Goal: Task Accomplishment & Management: Use online tool/utility

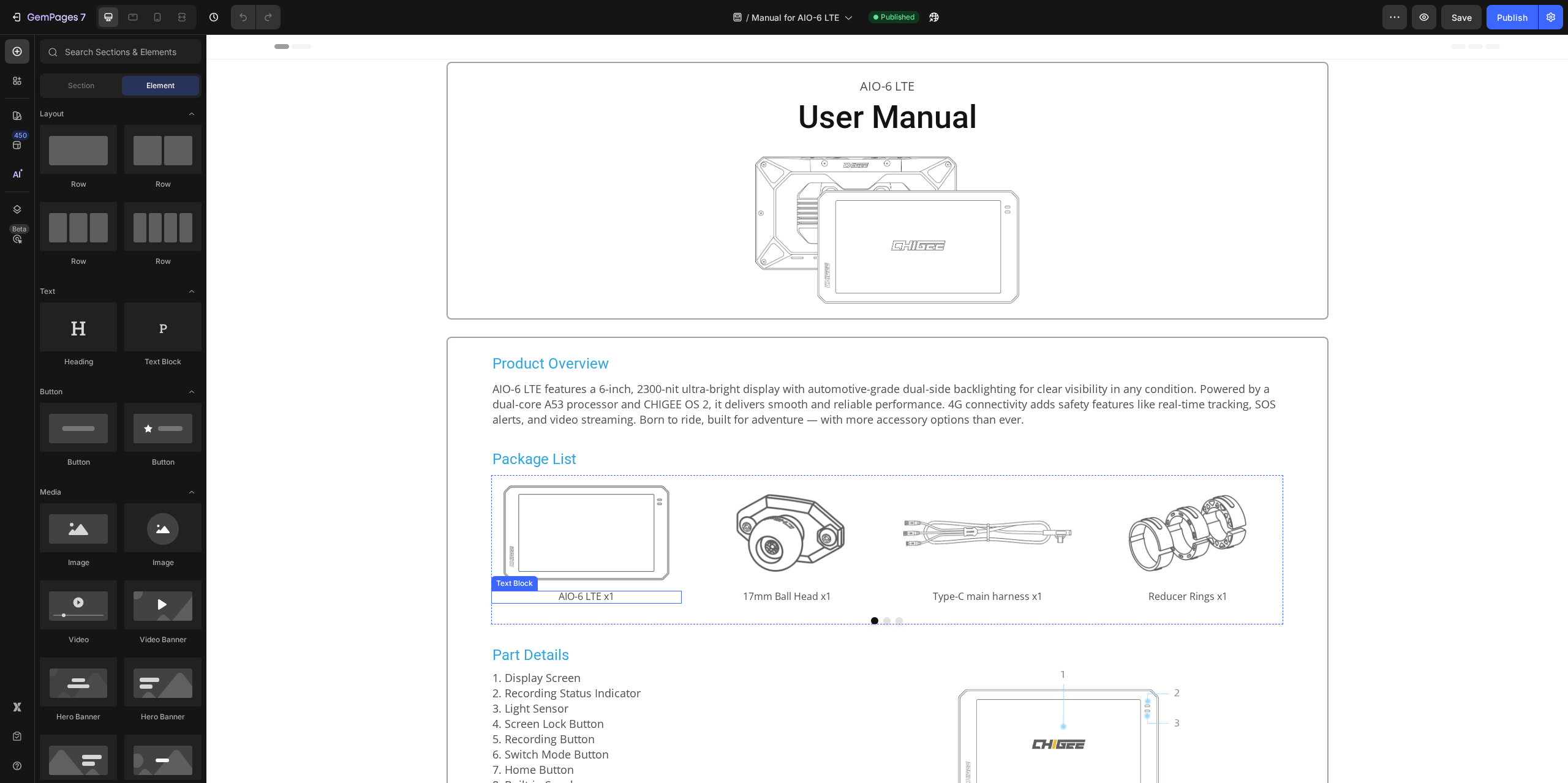
click at [582, 597] on span "AIO-6 LTE x1" at bounding box center [586, 596] width 56 height 13
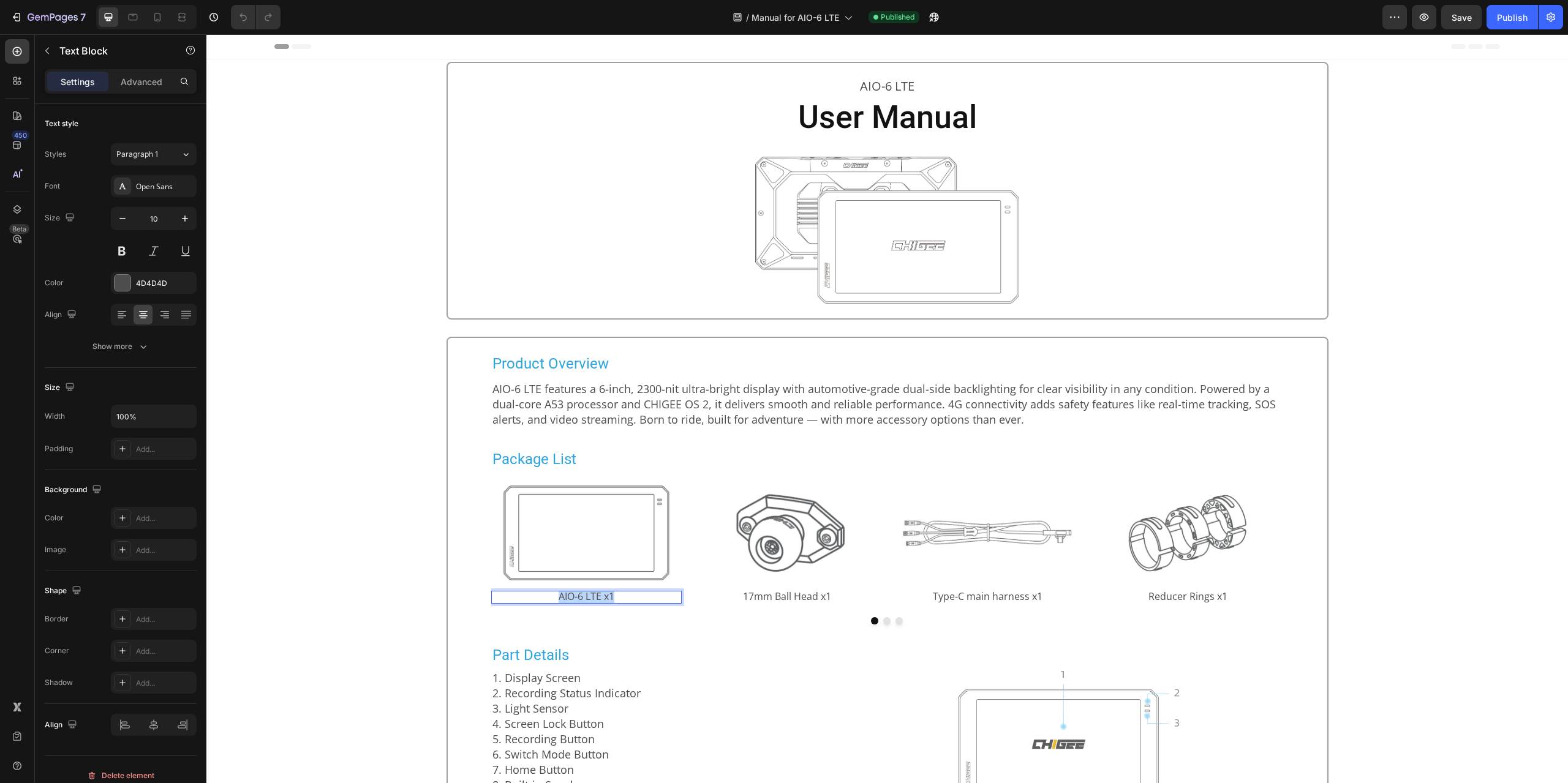
click at [582, 597] on span "AIO-6 LTE x1" at bounding box center [586, 596] width 56 height 13
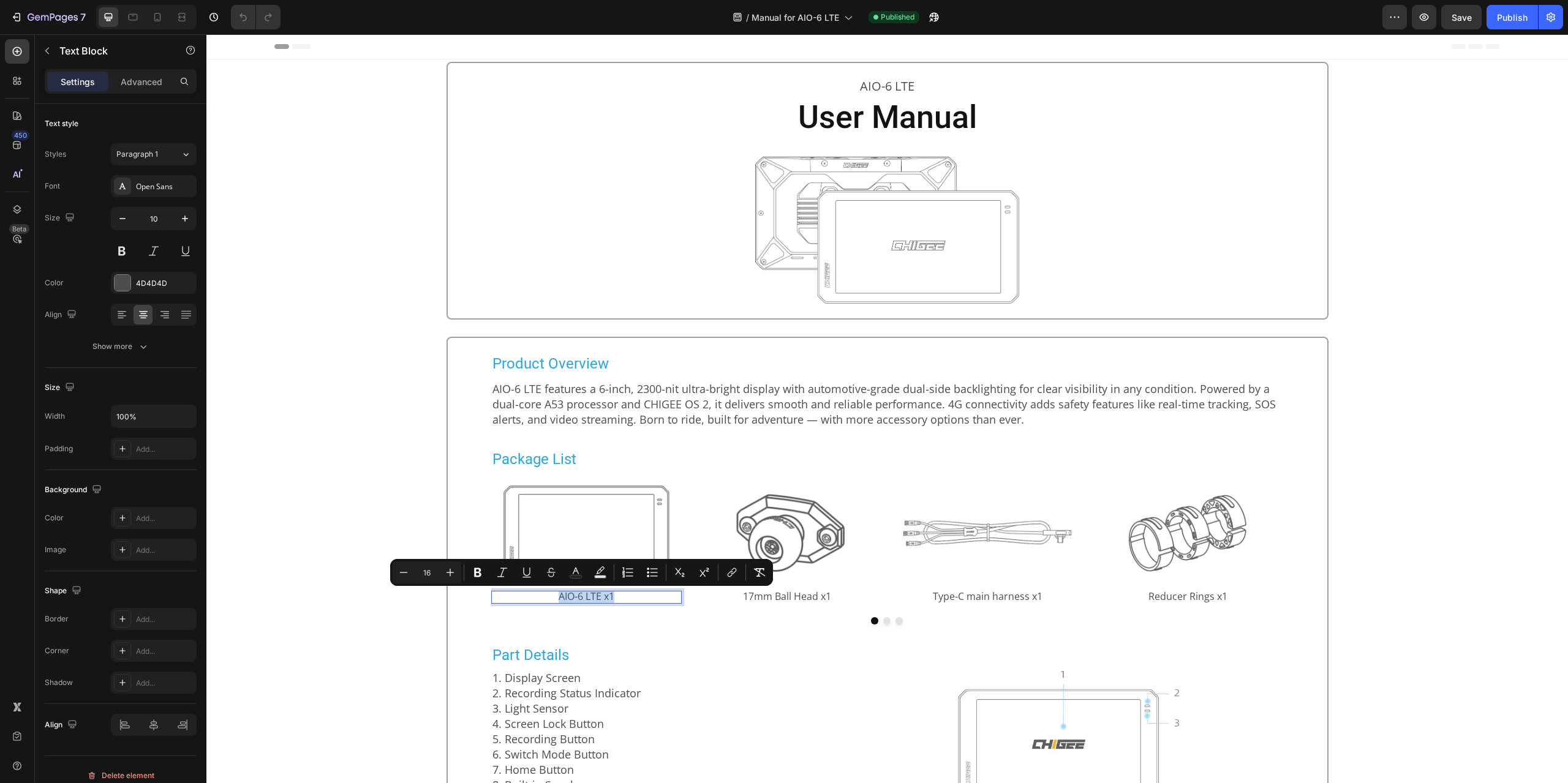
copy span "AIO-6 LTE x1"
click at [793, 594] on span "17mm Ball Head x1" at bounding box center [787, 596] width 88 height 13
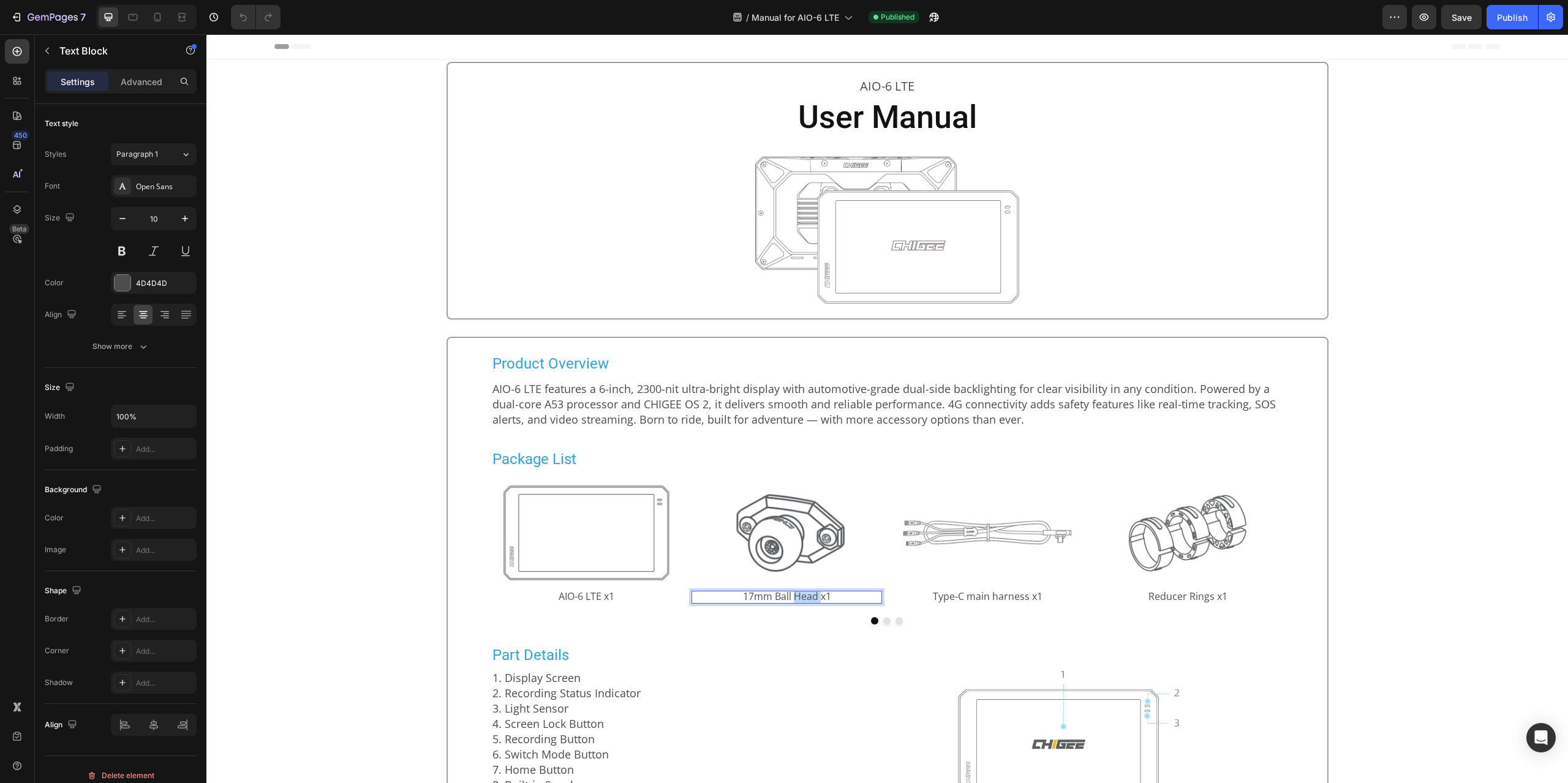
click at [793, 594] on span "17mm Ball Head x1" at bounding box center [787, 596] width 88 height 13
copy span "17mm Ball Head x1"
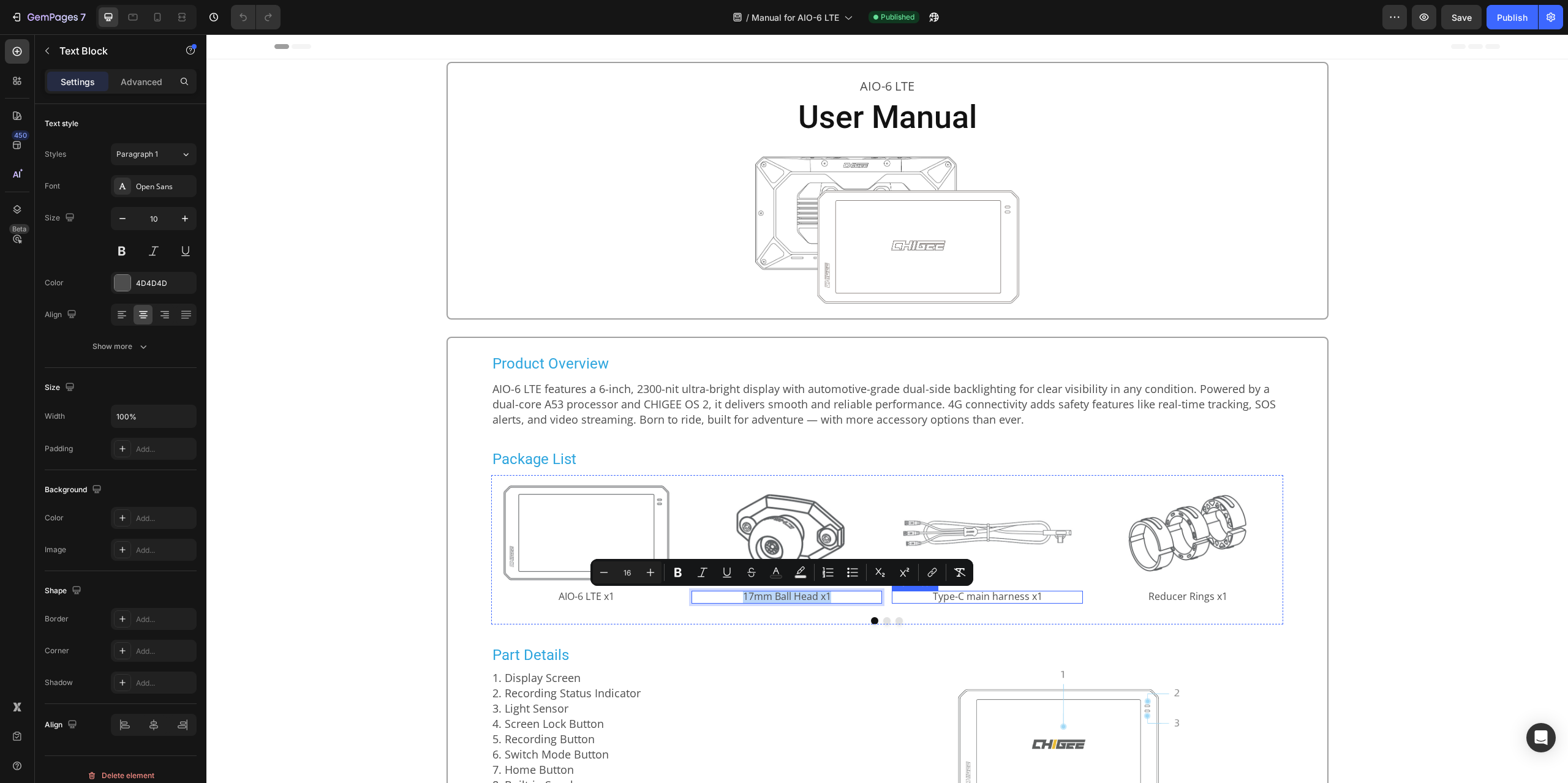
click at [1006, 598] on span "Type-C main harness x1" at bounding box center [988, 596] width 110 height 13
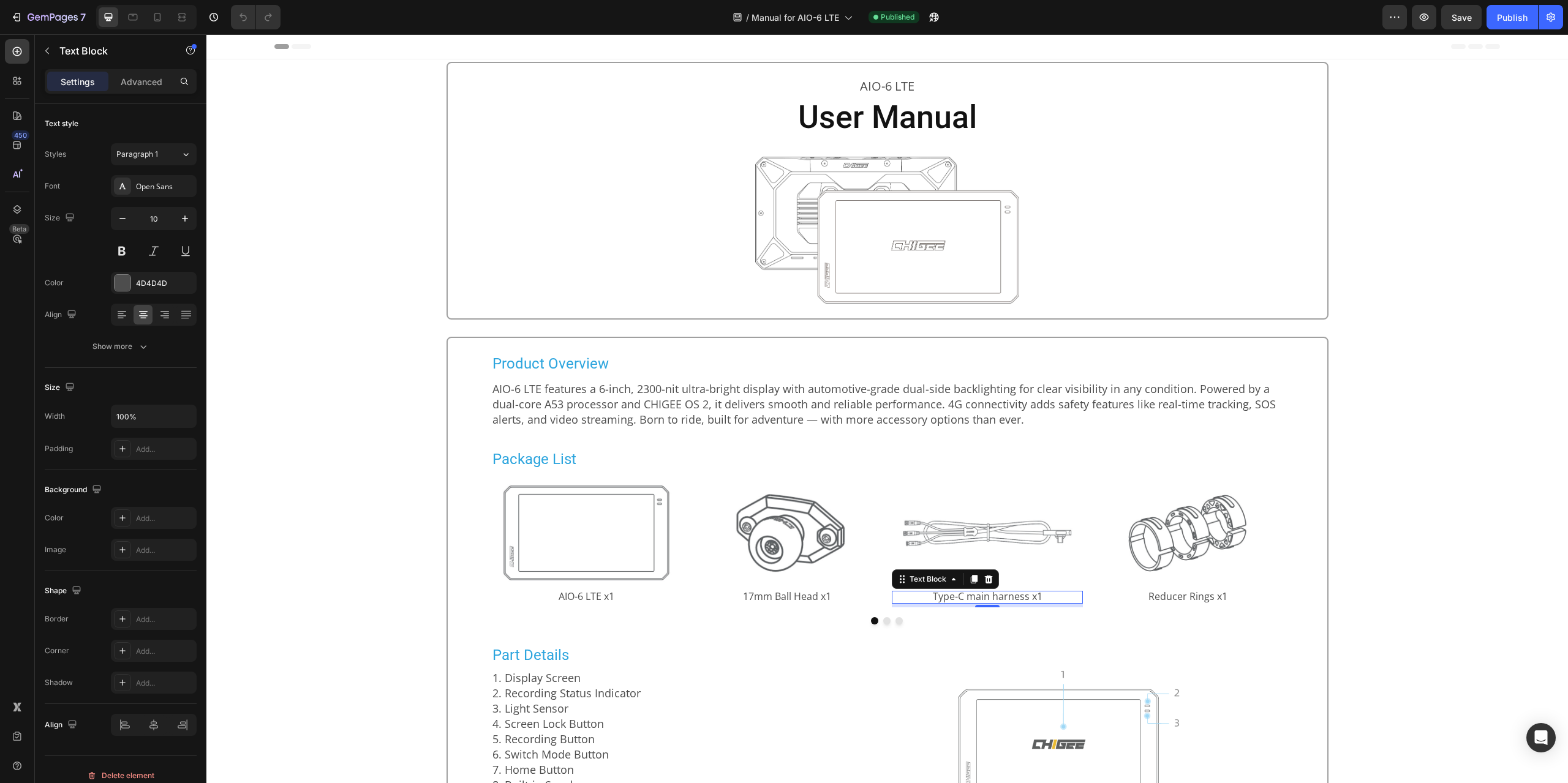
click at [1006, 598] on span "Type-C main harness x1" at bounding box center [988, 596] width 110 height 13
copy span "Type-C main harness x1"
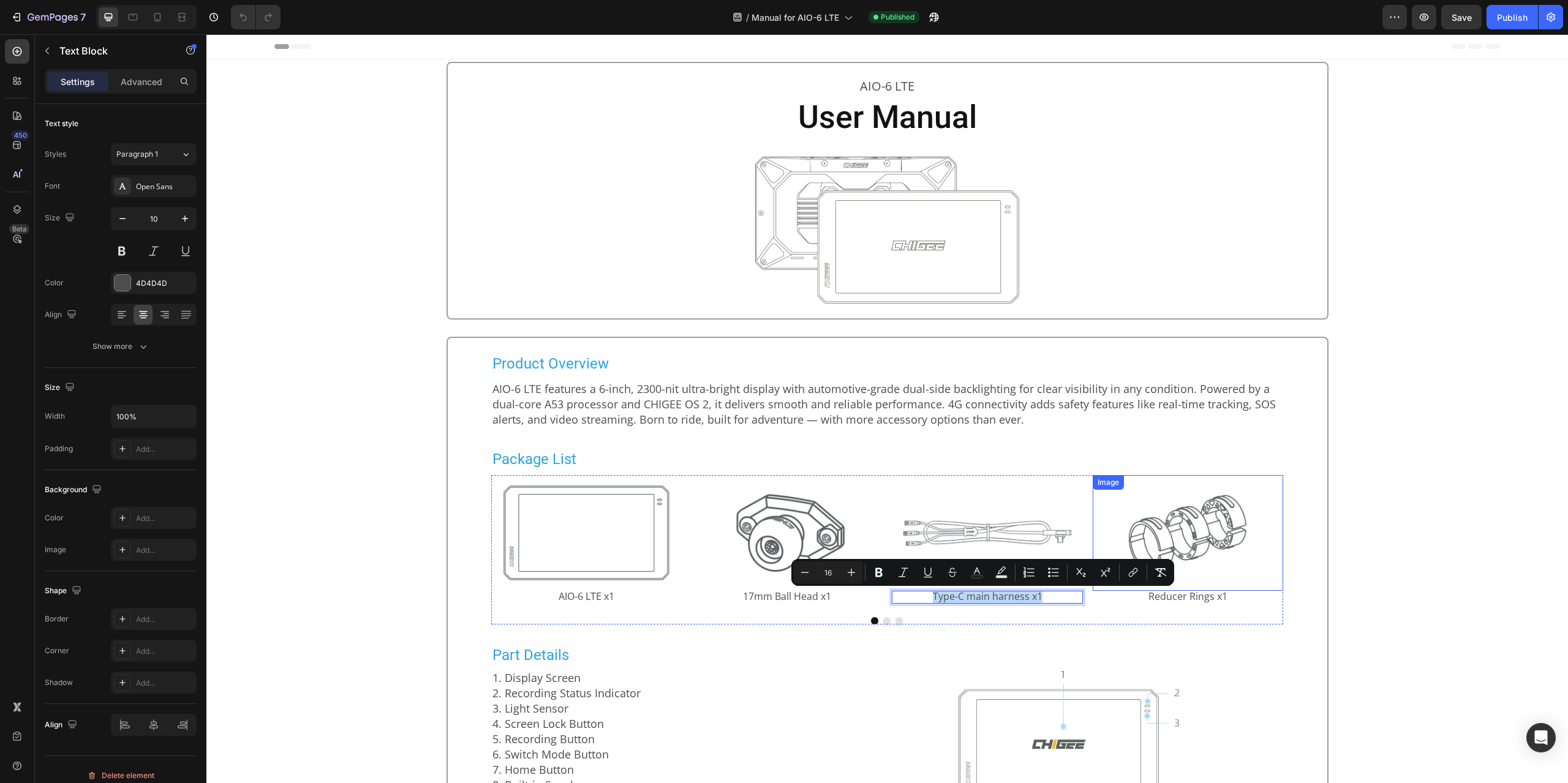
click at [1190, 591] on img at bounding box center [1188, 533] width 191 height 116
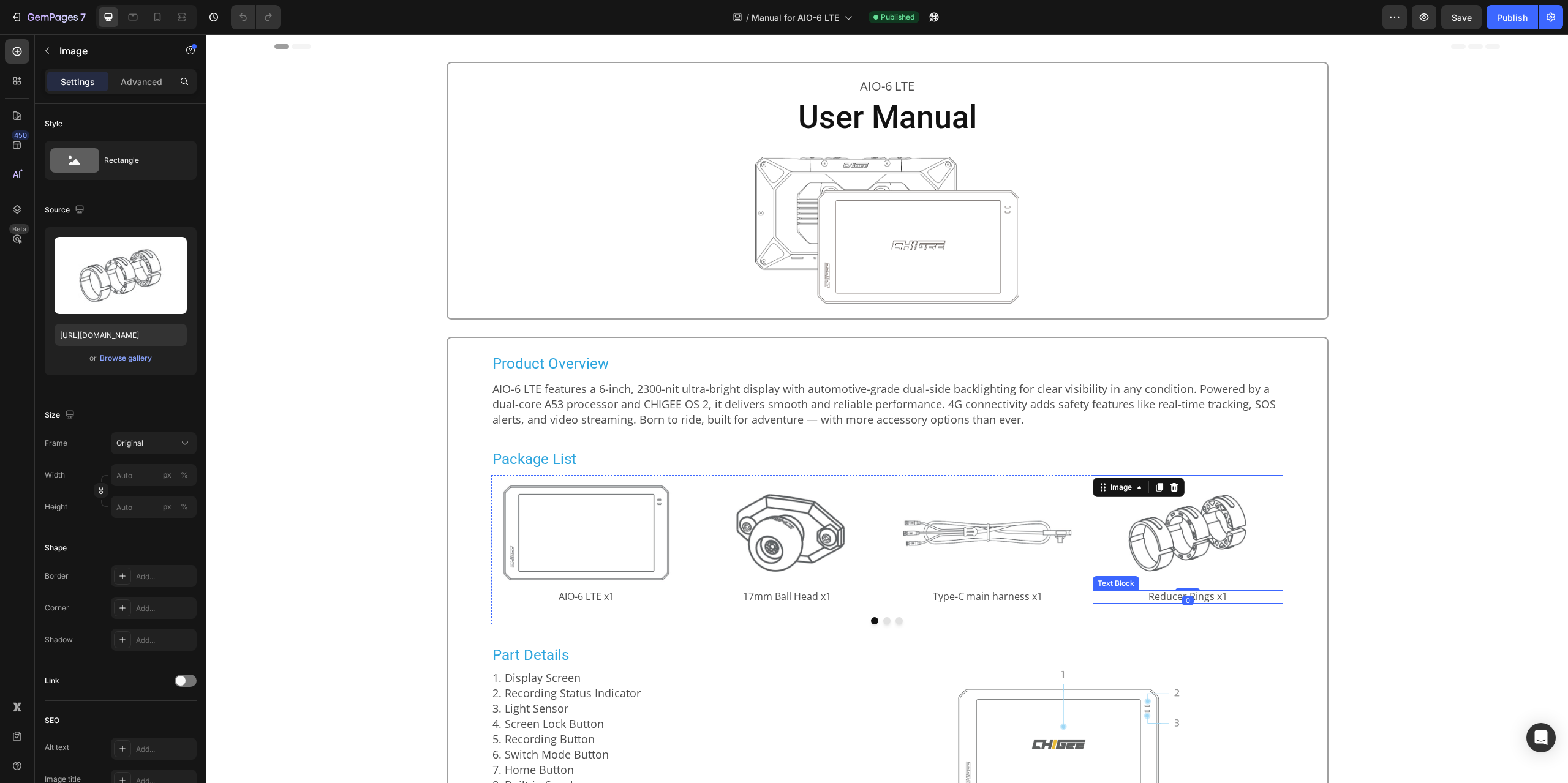
click at [1191, 600] on span "Reducer Rings x1" at bounding box center [1188, 596] width 79 height 13
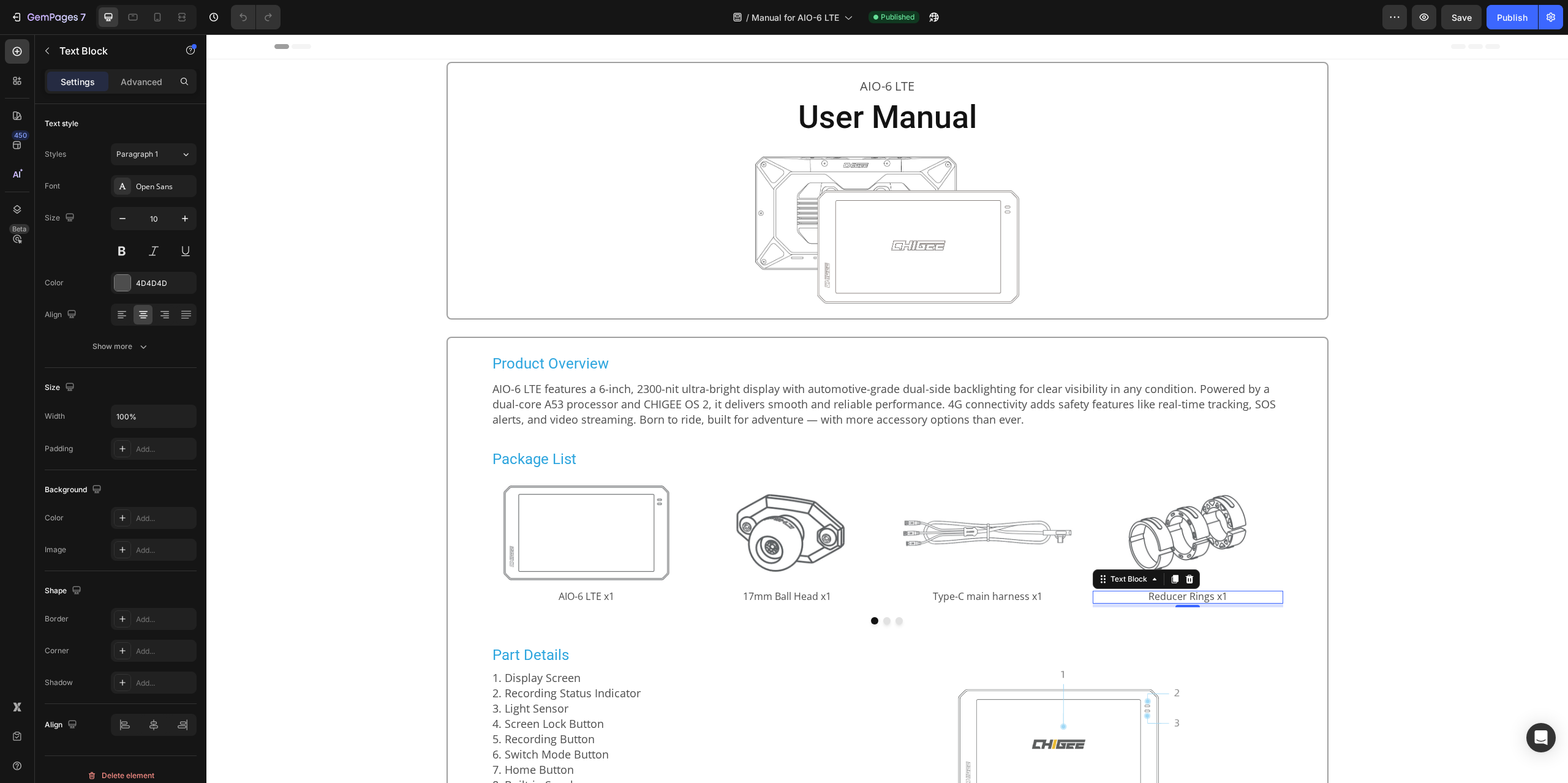
click at [1191, 600] on span "Reducer Rings x1" at bounding box center [1188, 596] width 79 height 13
copy span "Reducer Rings x1"
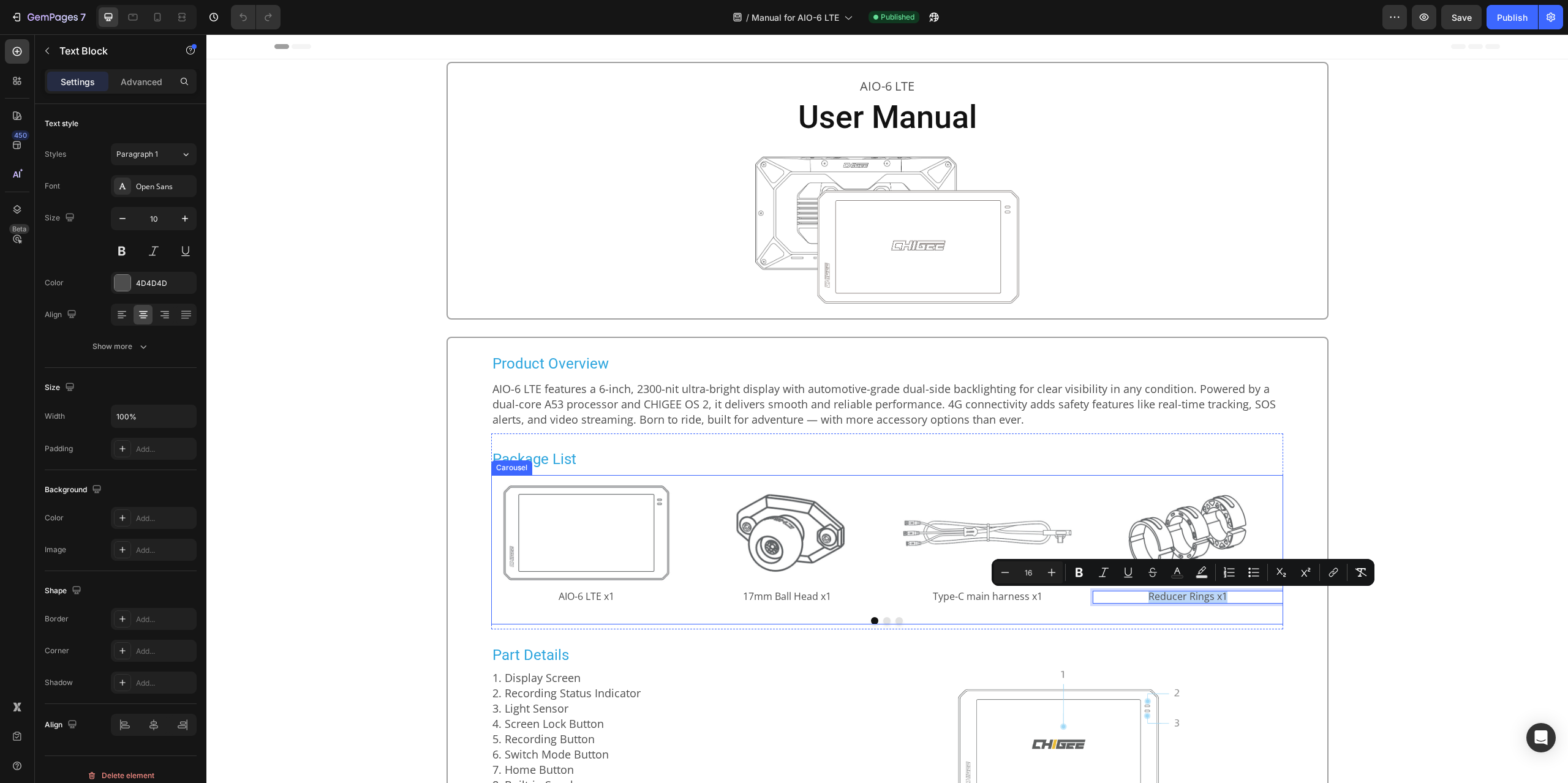
click at [883, 624] on button "Dot" at bounding box center [886, 620] width 7 height 7
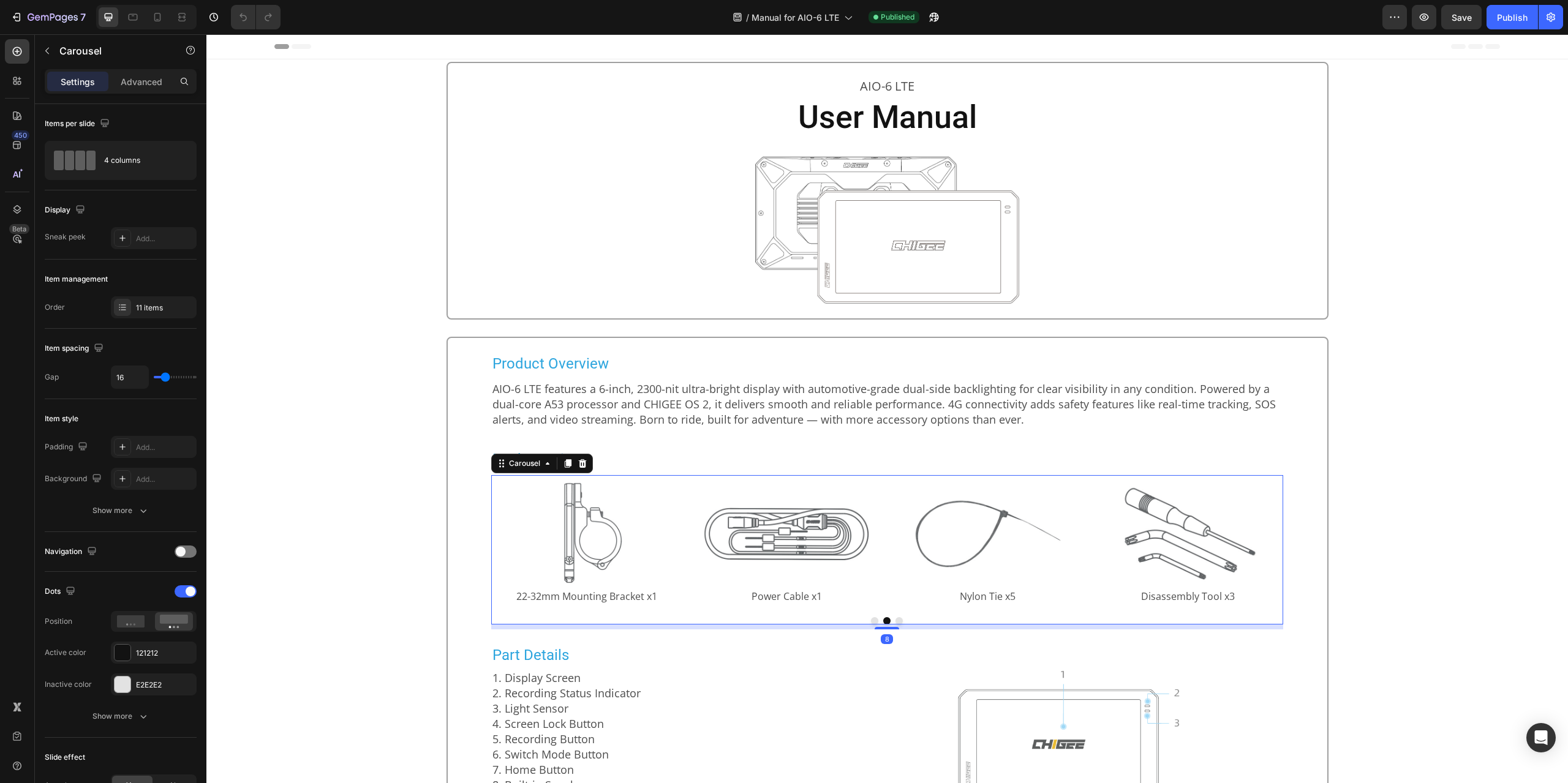
click at [871, 622] on button "Dot" at bounding box center [874, 620] width 7 height 7
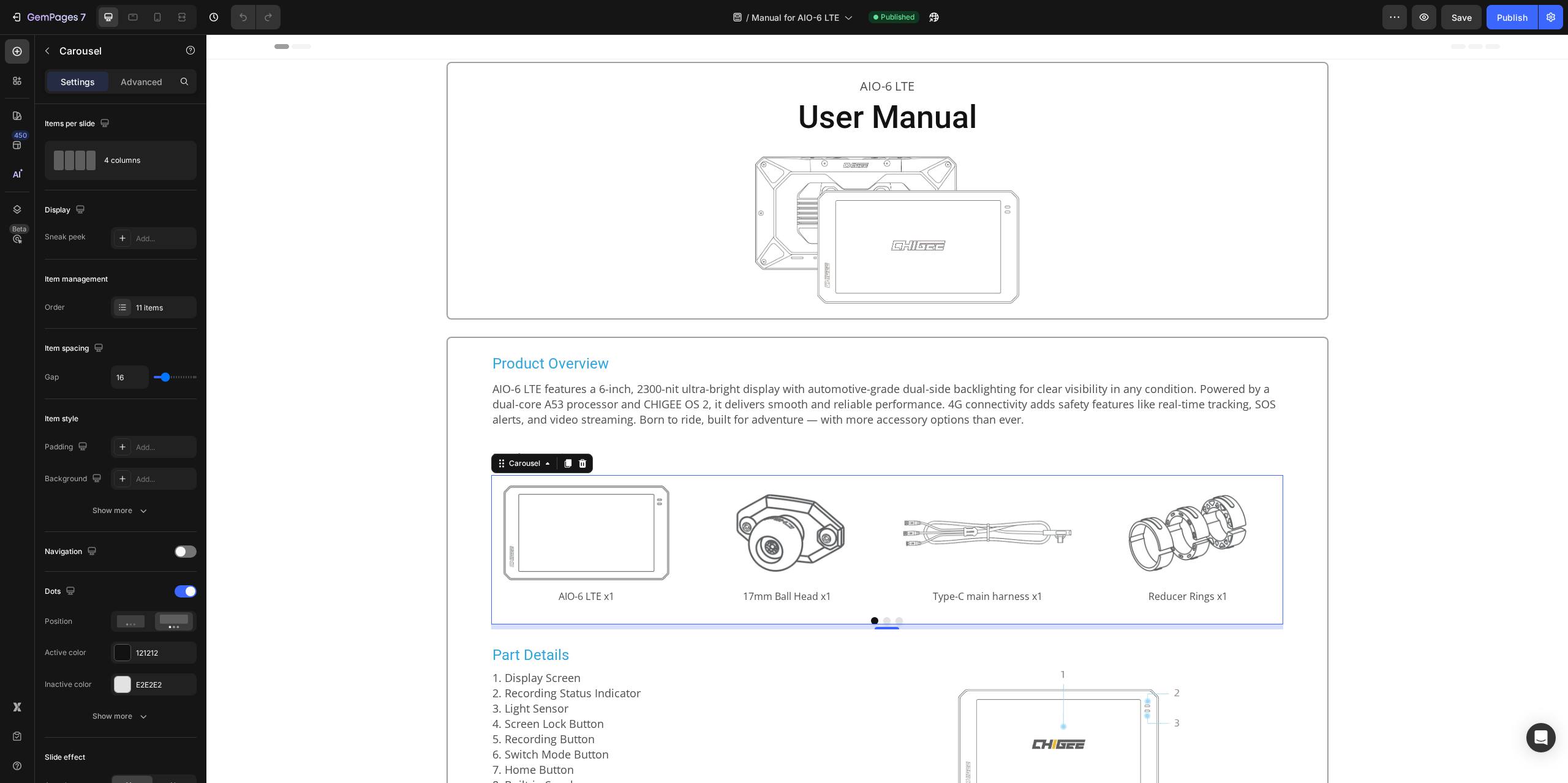
click at [885, 624] on button "Dot" at bounding box center [886, 620] width 7 height 7
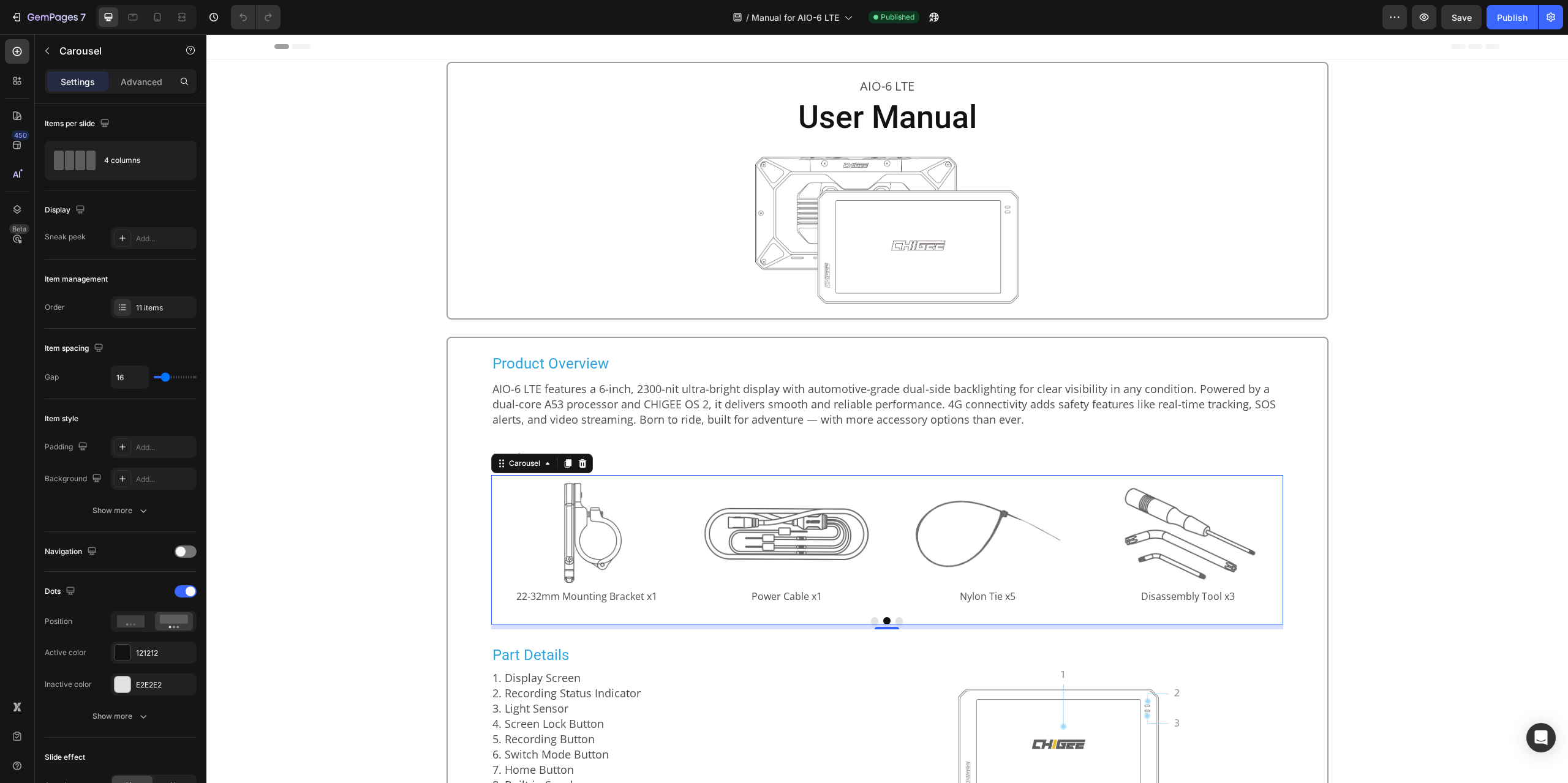
click at [615, 594] on span "22-32mm Mounting Bracket x1" at bounding box center [586, 596] width 141 height 13
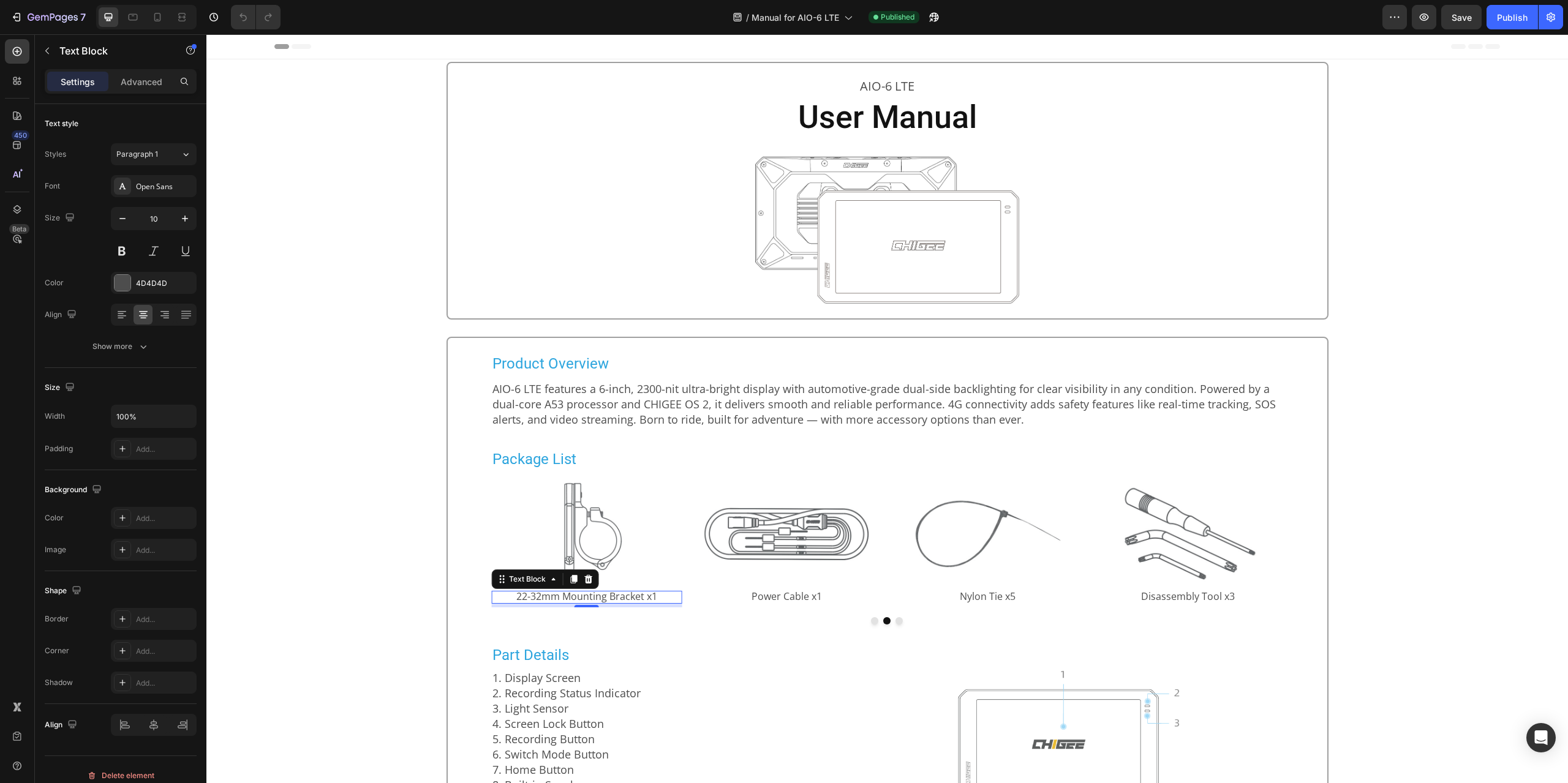
click at [615, 594] on span "22-32mm Mounting Bracket x1" at bounding box center [586, 596] width 141 height 13
copy span "22-32mm Mounting Bracket x1"
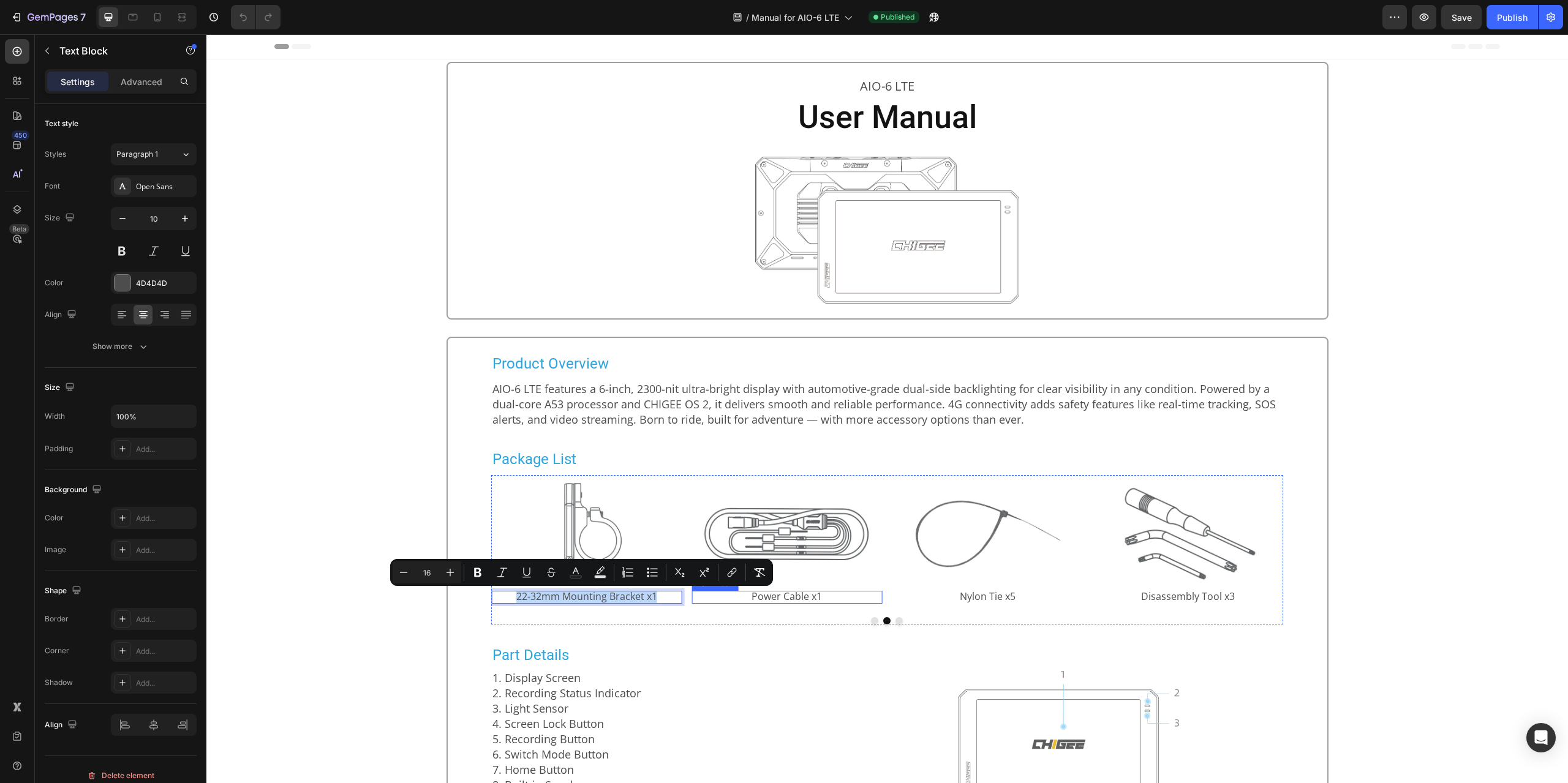
click at [774, 596] on span "Power Cable x1" at bounding box center [787, 596] width 70 height 13
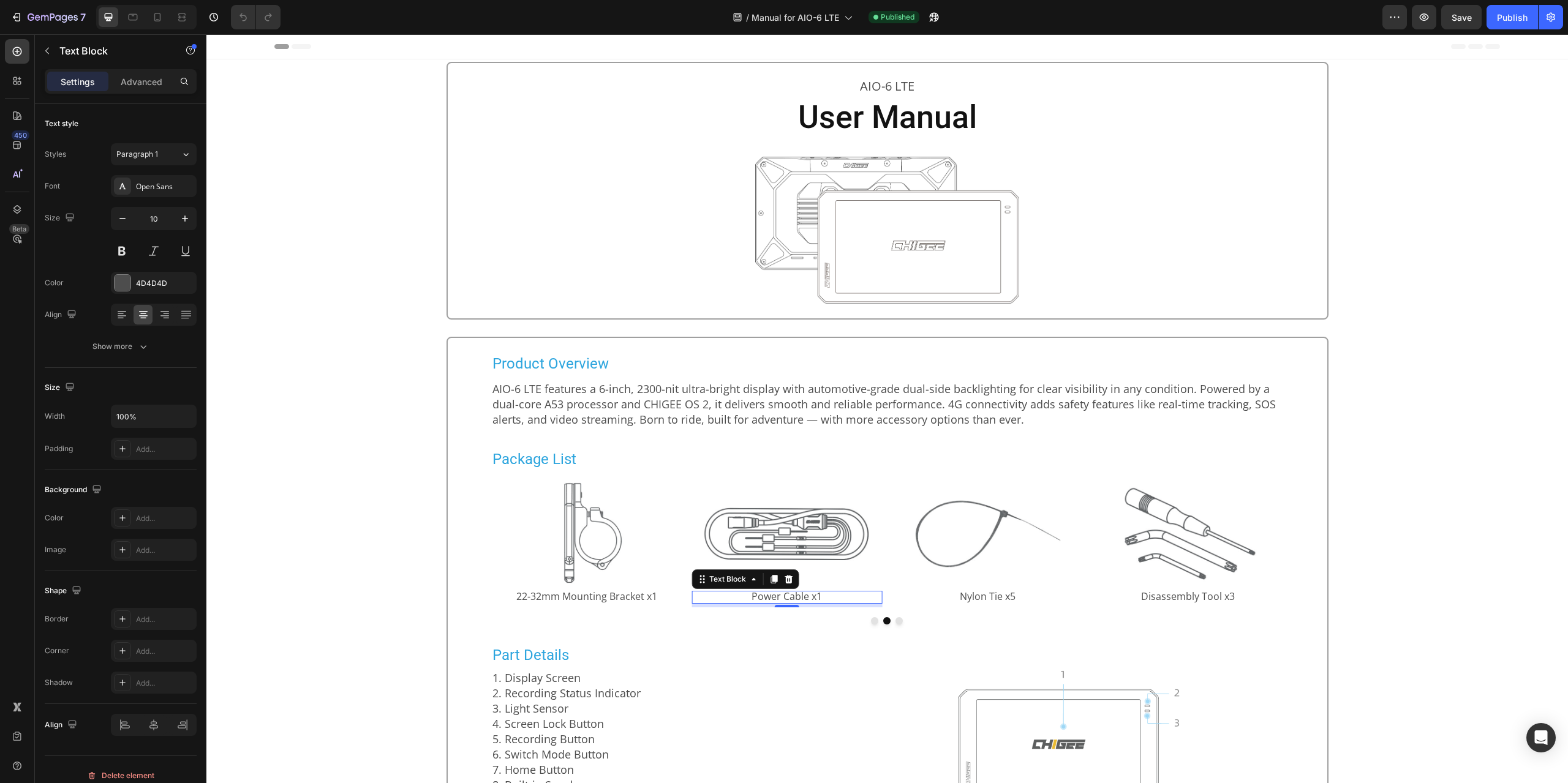
click at [774, 596] on span "Power Cable x1" at bounding box center [787, 596] width 70 height 13
copy span "Power Cable x1"
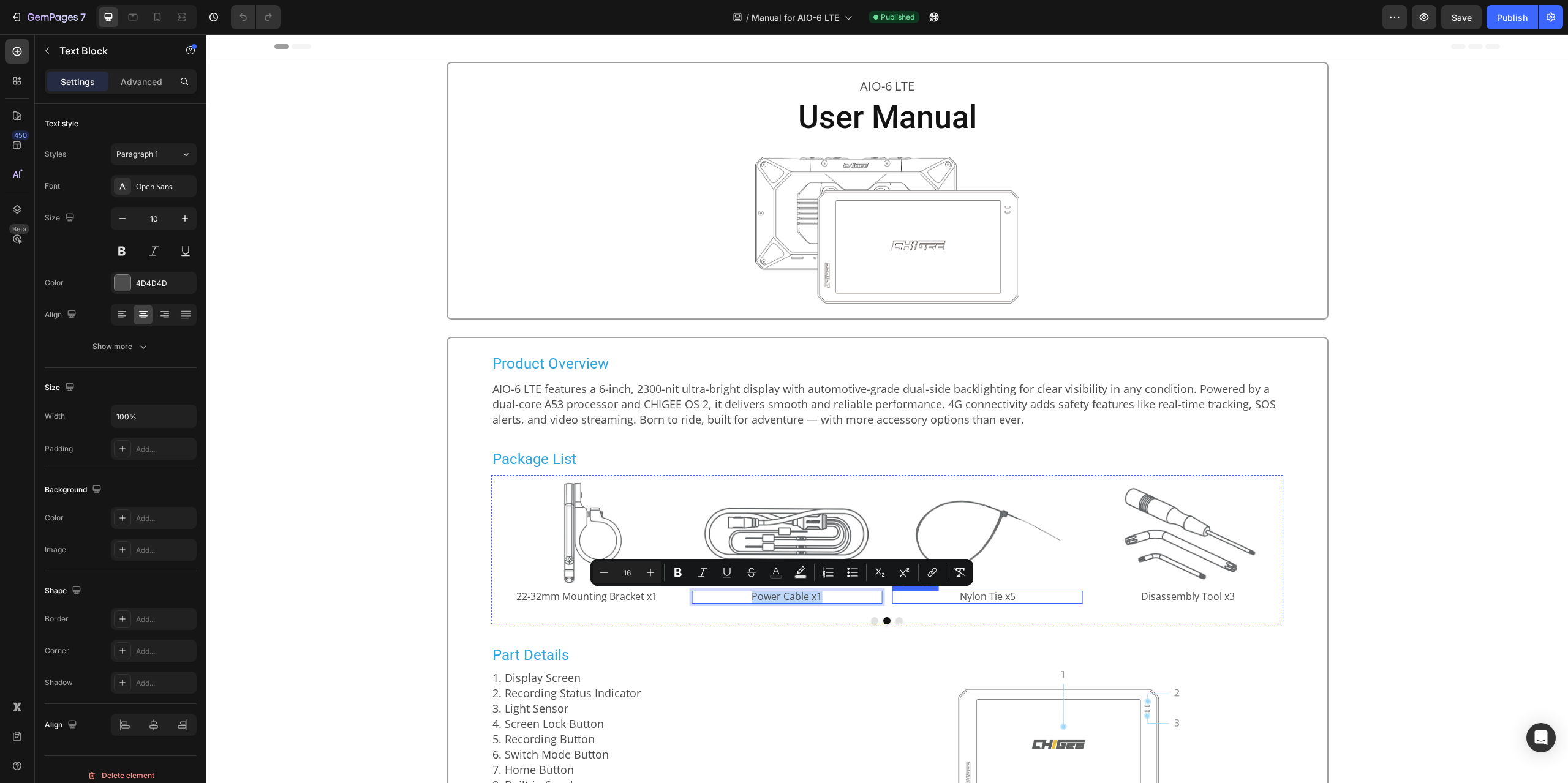
click at [982, 601] on span "Nylon Tie x5" at bounding box center [988, 596] width 56 height 13
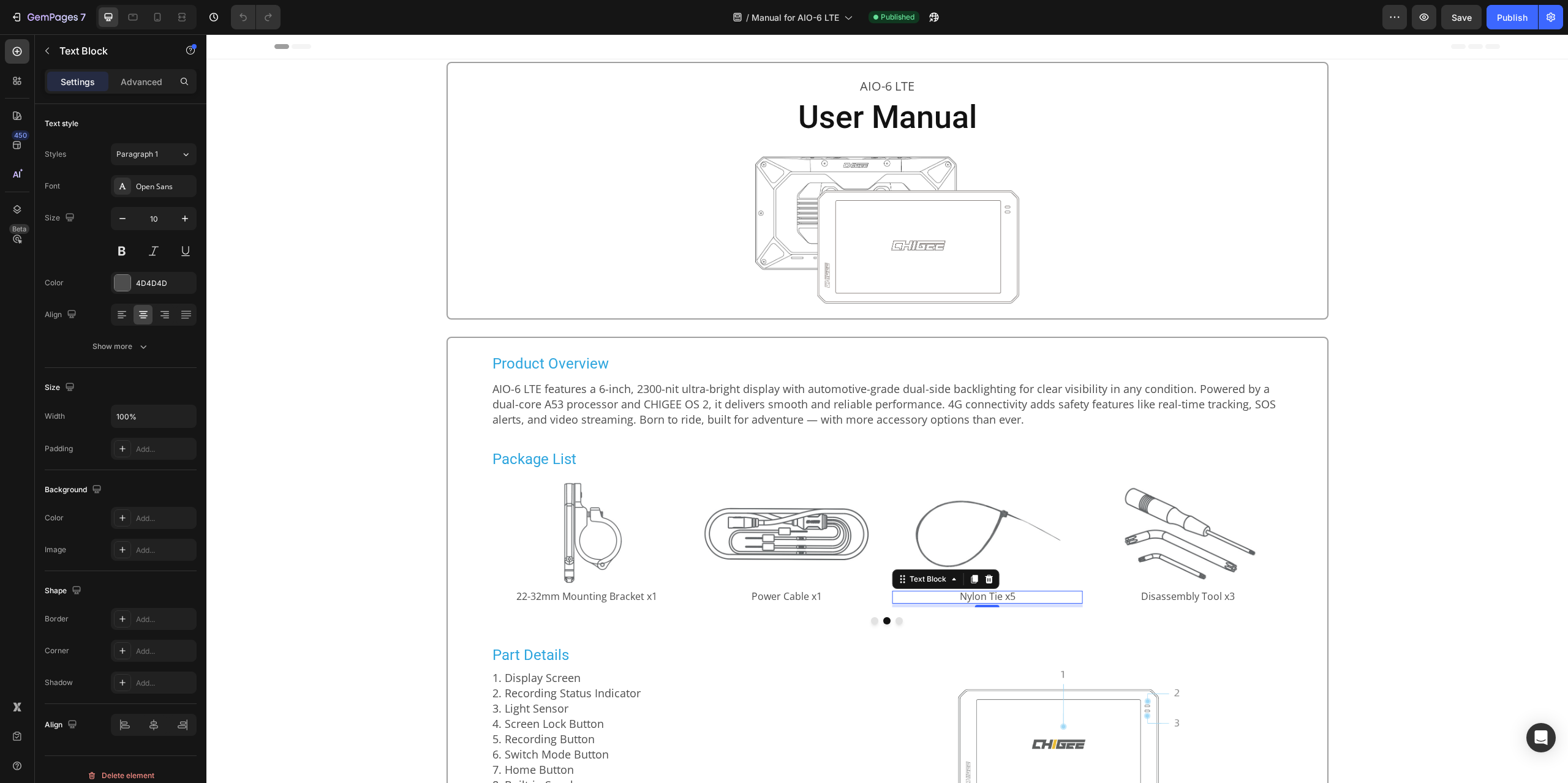
click at [982, 601] on span "Nylon Tie x5" at bounding box center [988, 596] width 56 height 13
copy span "Nylon Tie x5"
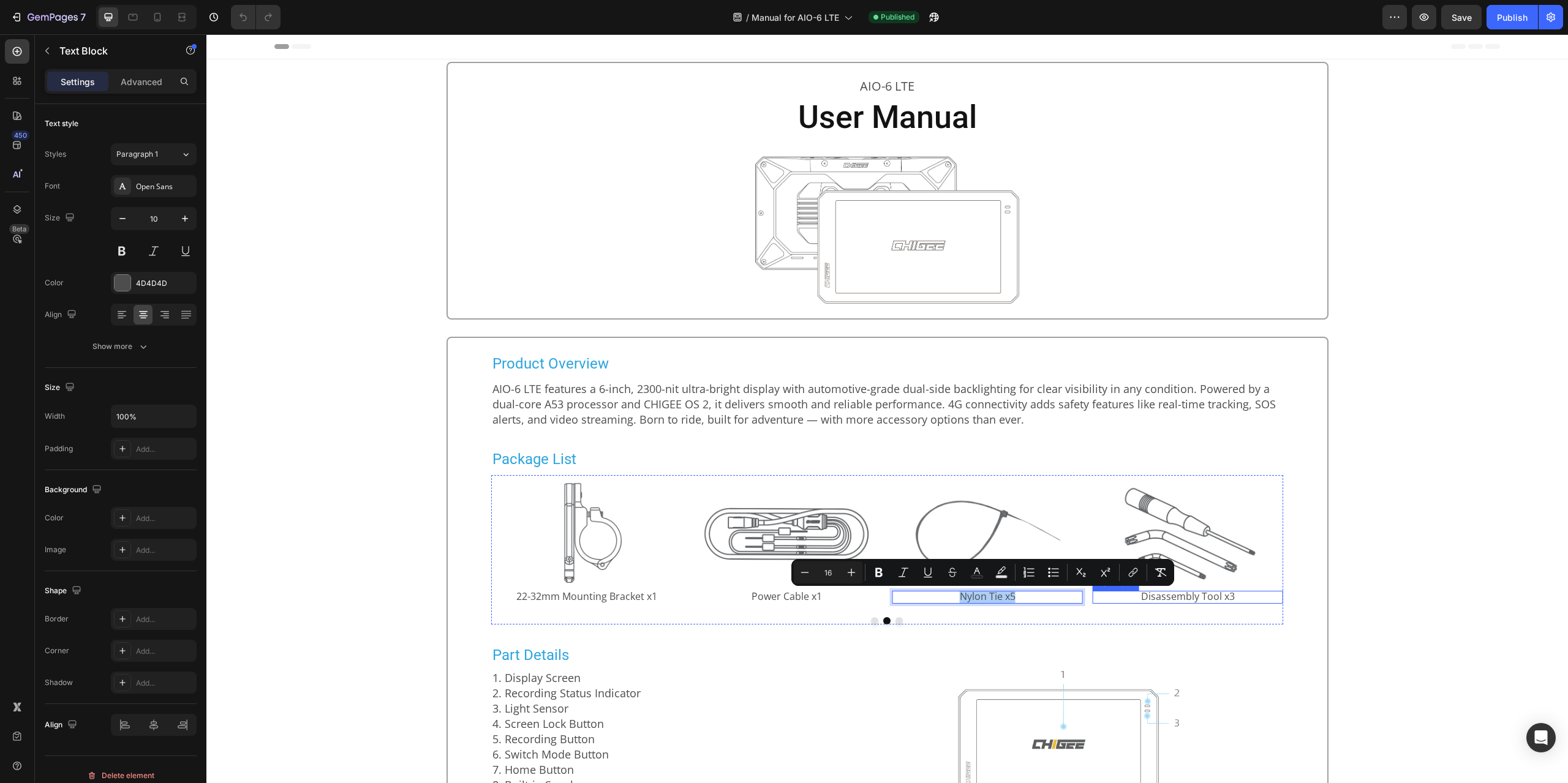
click at [1173, 600] on span "Disassembly Tool x3" at bounding box center [1188, 596] width 94 height 13
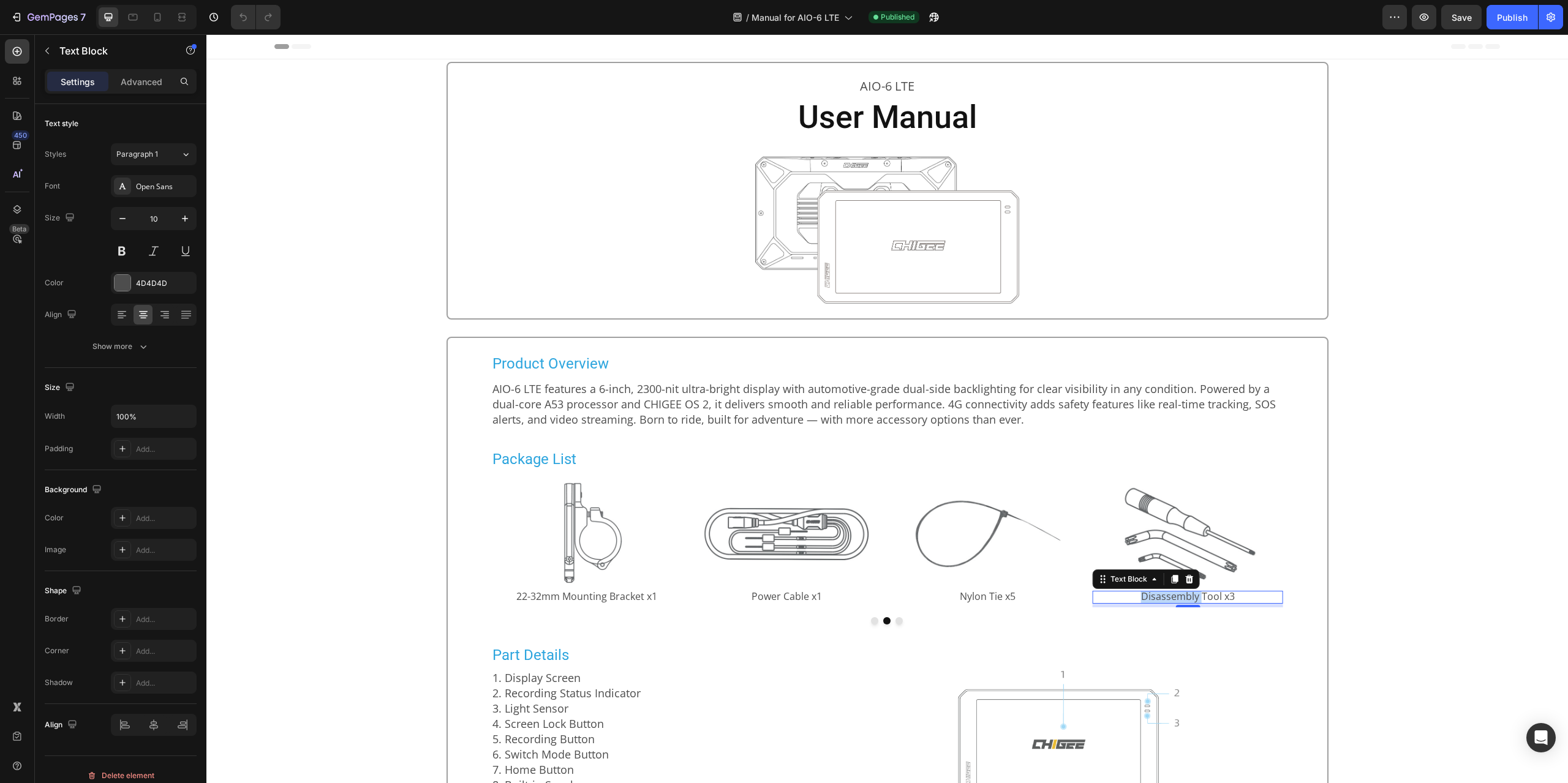
click at [1173, 600] on span "Disassembly Tool x3" at bounding box center [1188, 596] width 94 height 13
copy span "Disassembly Tool x3"
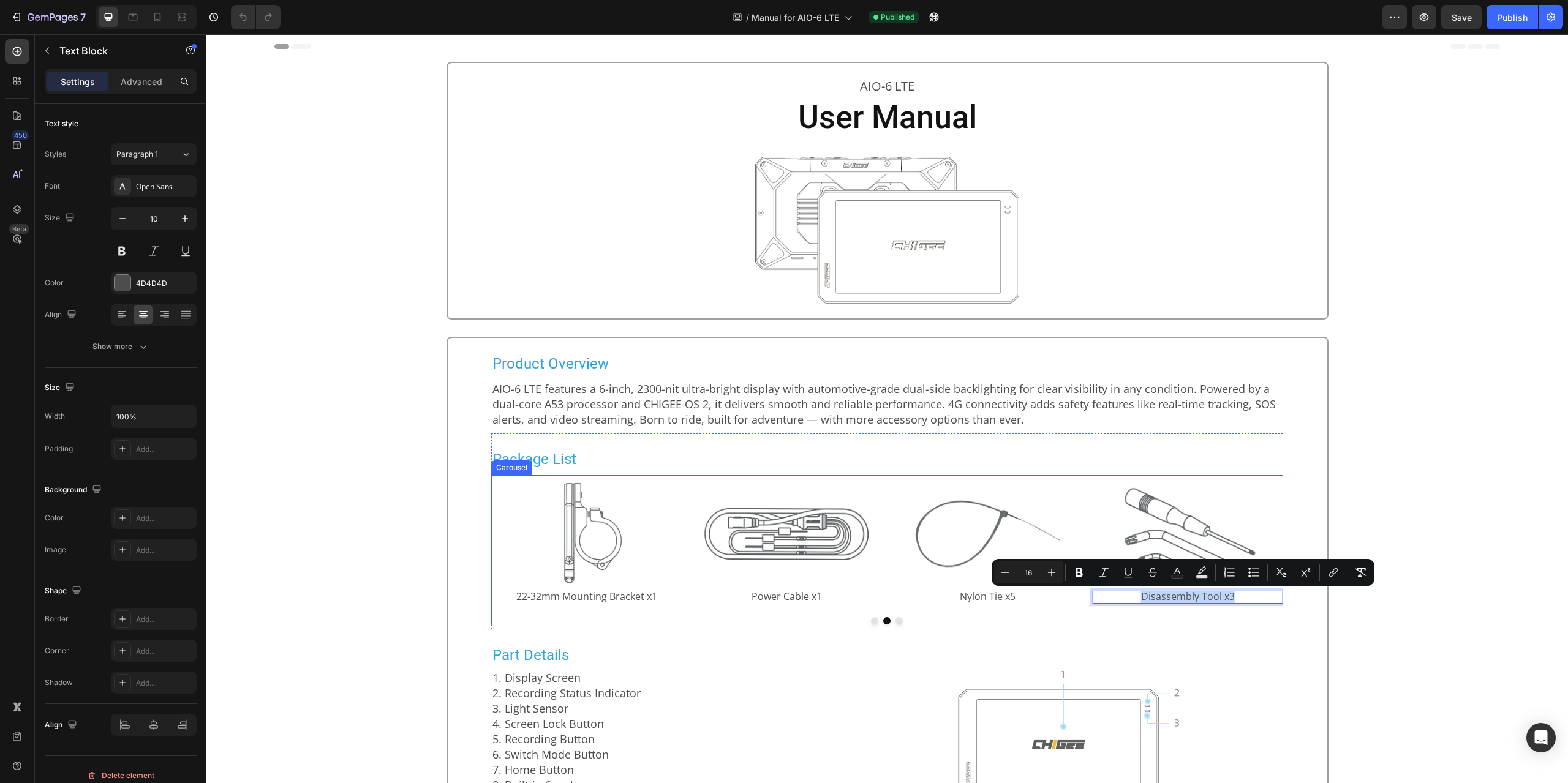
click at [897, 622] on button "Dot" at bounding box center [899, 620] width 7 height 7
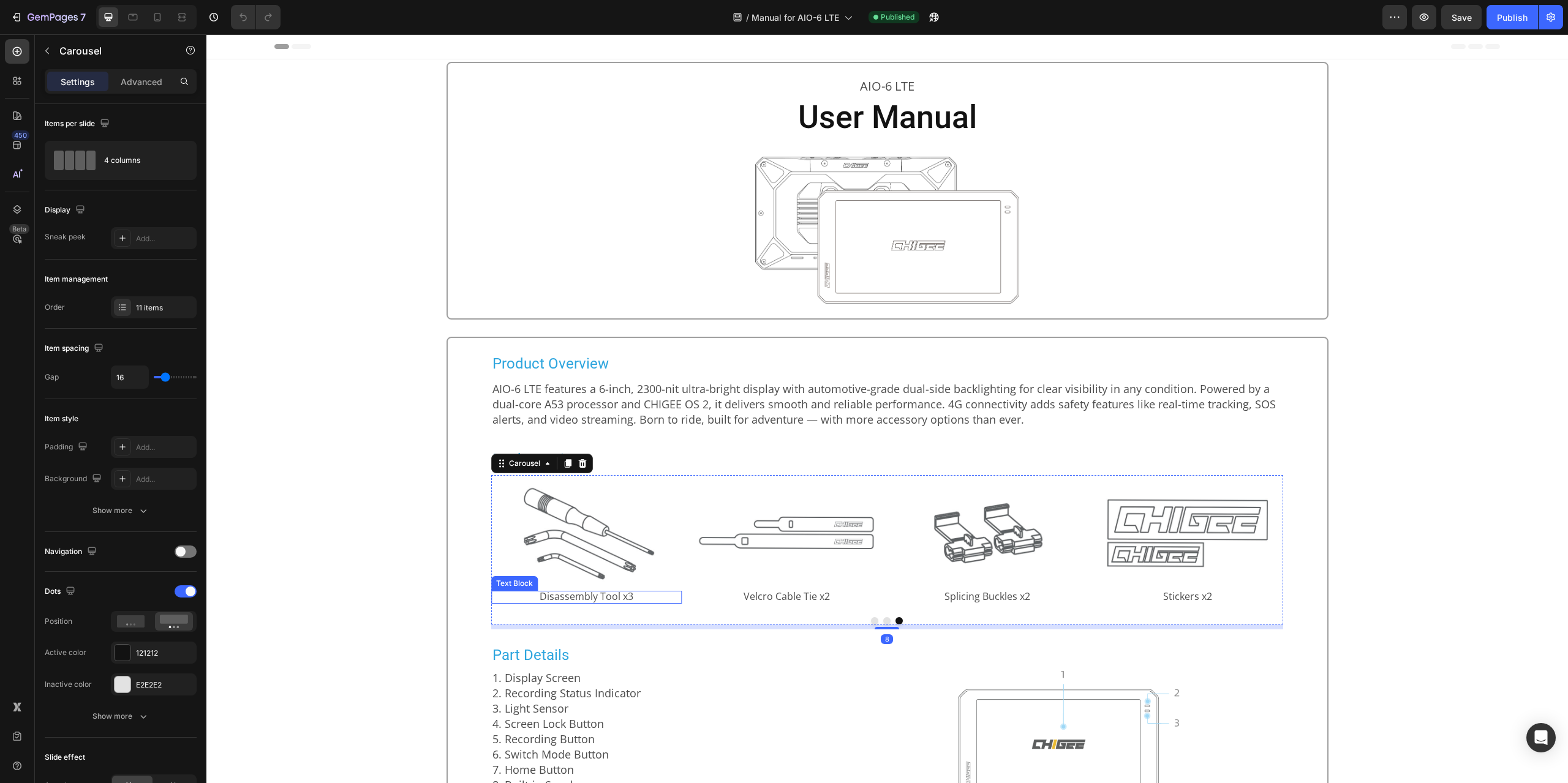
click at [597, 597] on span "Disassembly Tool x3" at bounding box center [586, 596] width 94 height 13
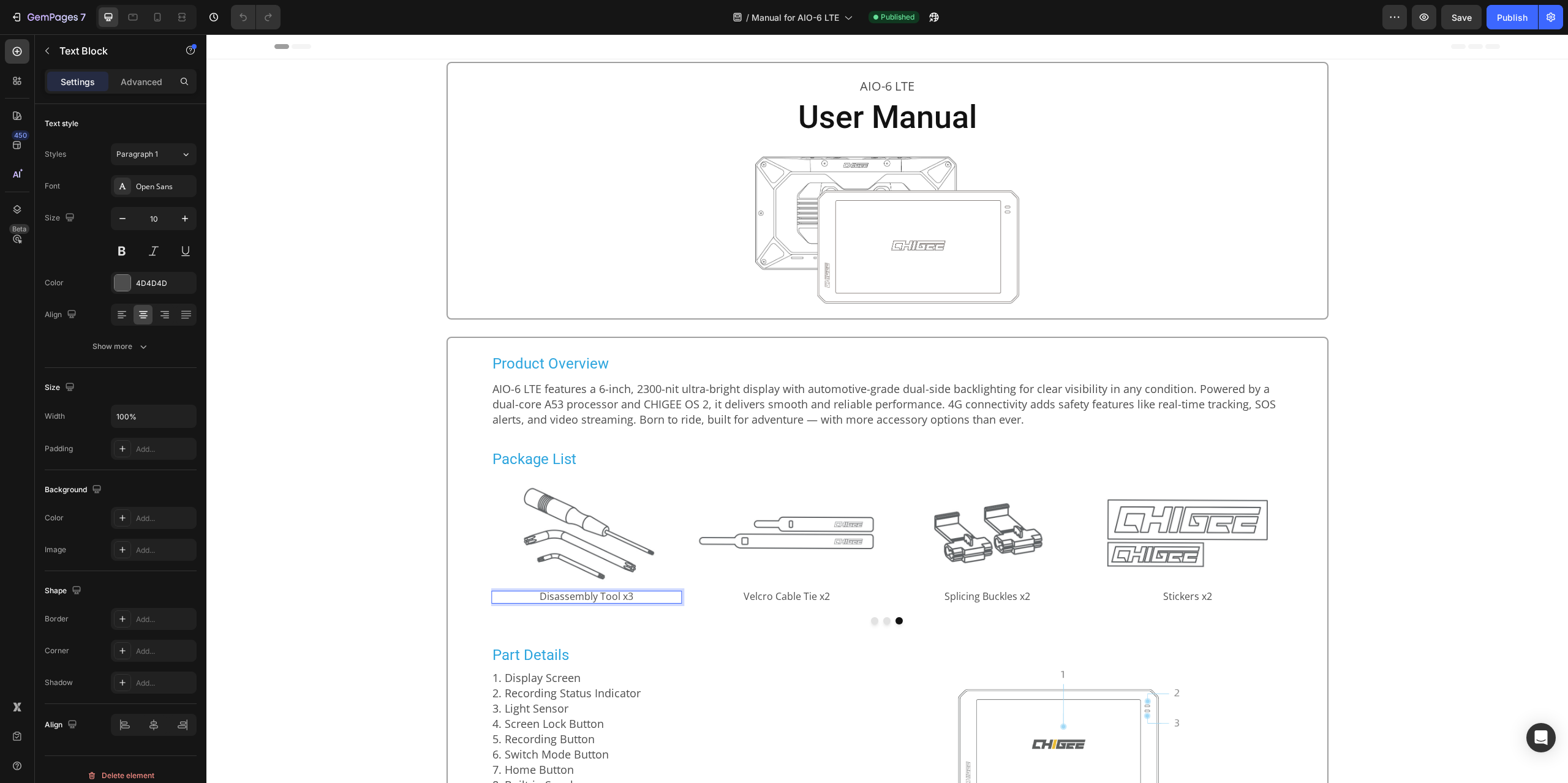
click at [597, 597] on span "Disassembly Tool x3" at bounding box center [586, 596] width 94 height 13
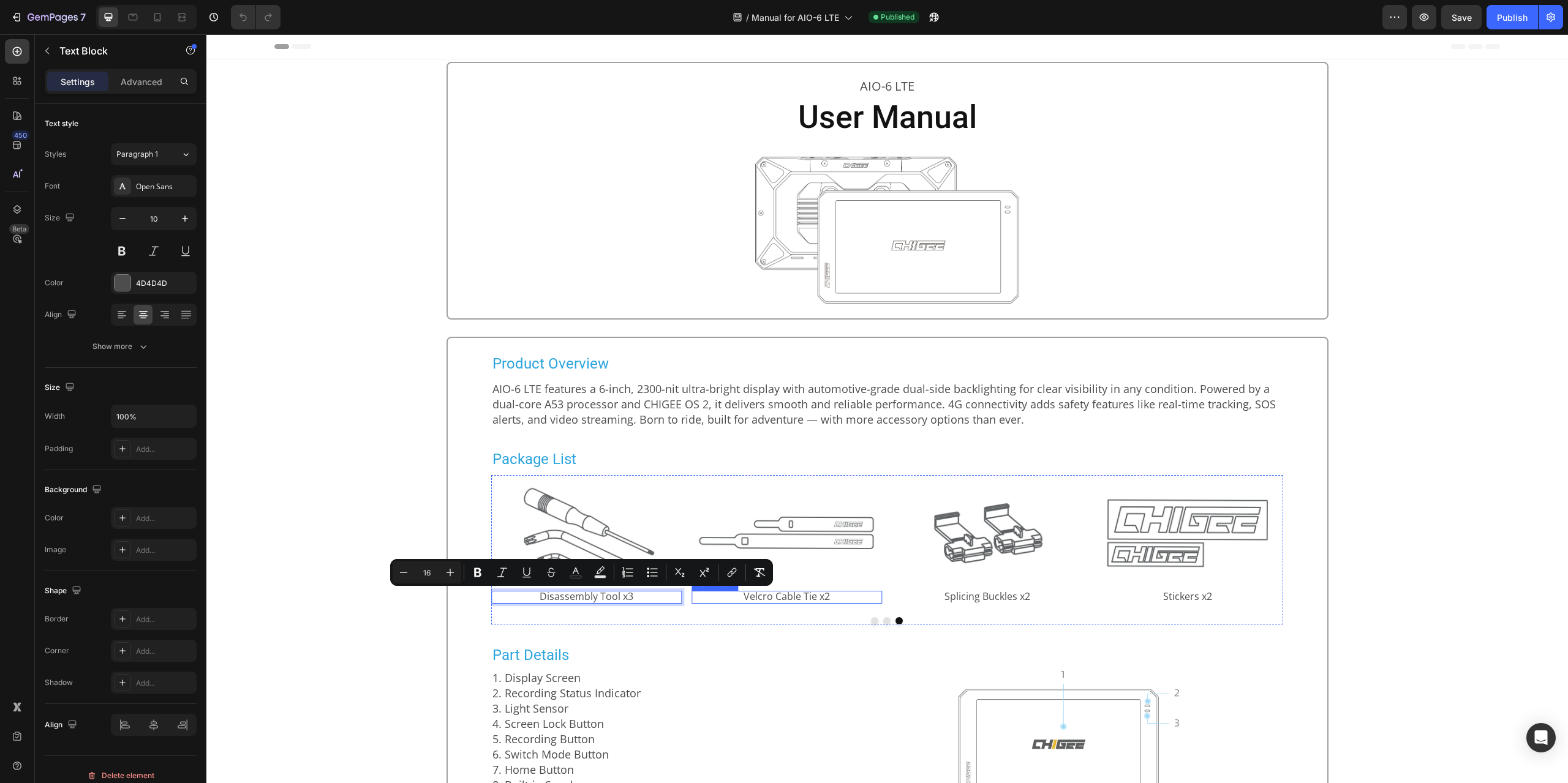
click at [782, 601] on span "Velcro Cable Tie x2" at bounding box center [787, 596] width 86 height 13
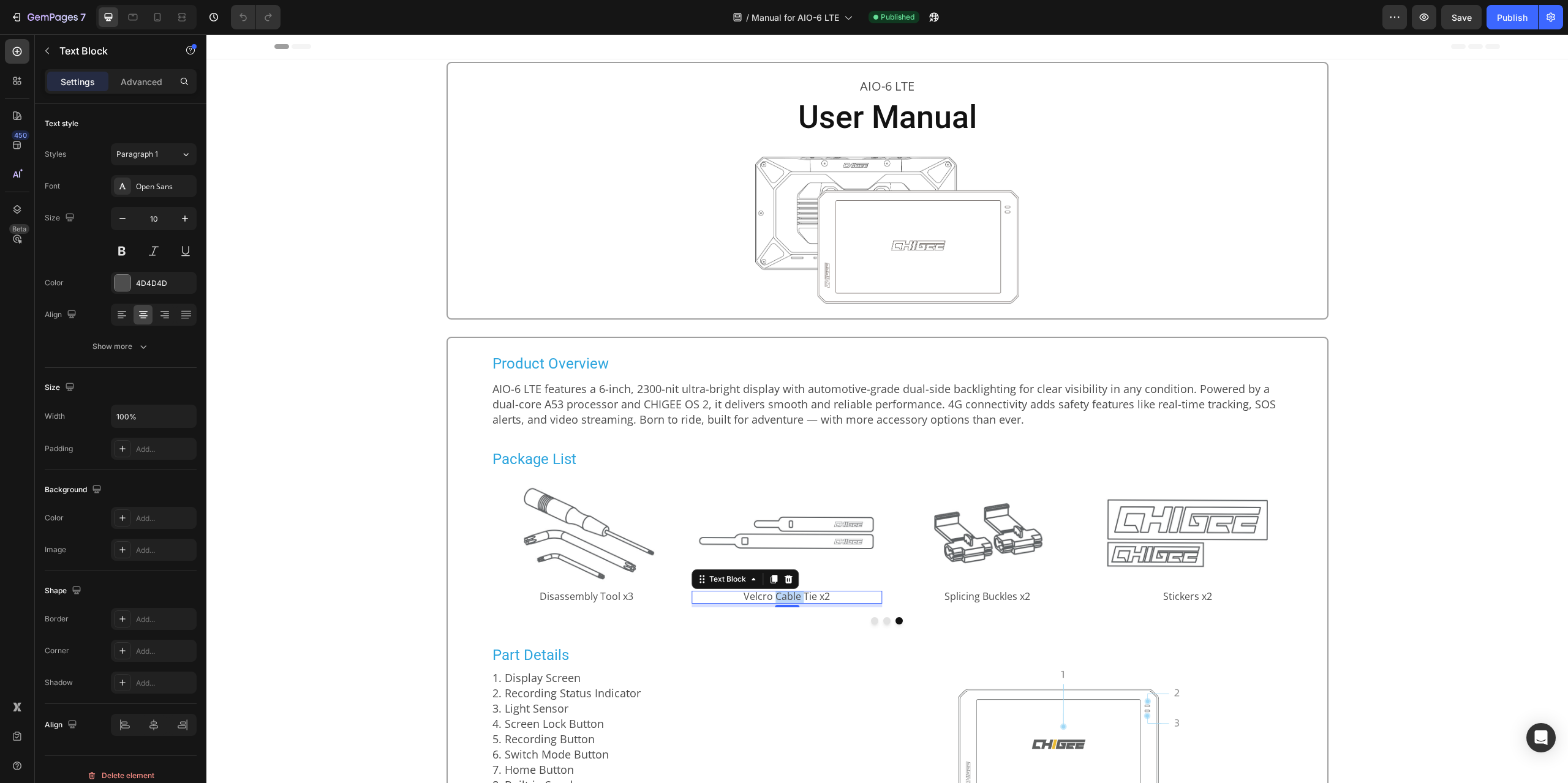
click at [782, 601] on span "Velcro Cable Tie x2" at bounding box center [787, 596] width 86 height 13
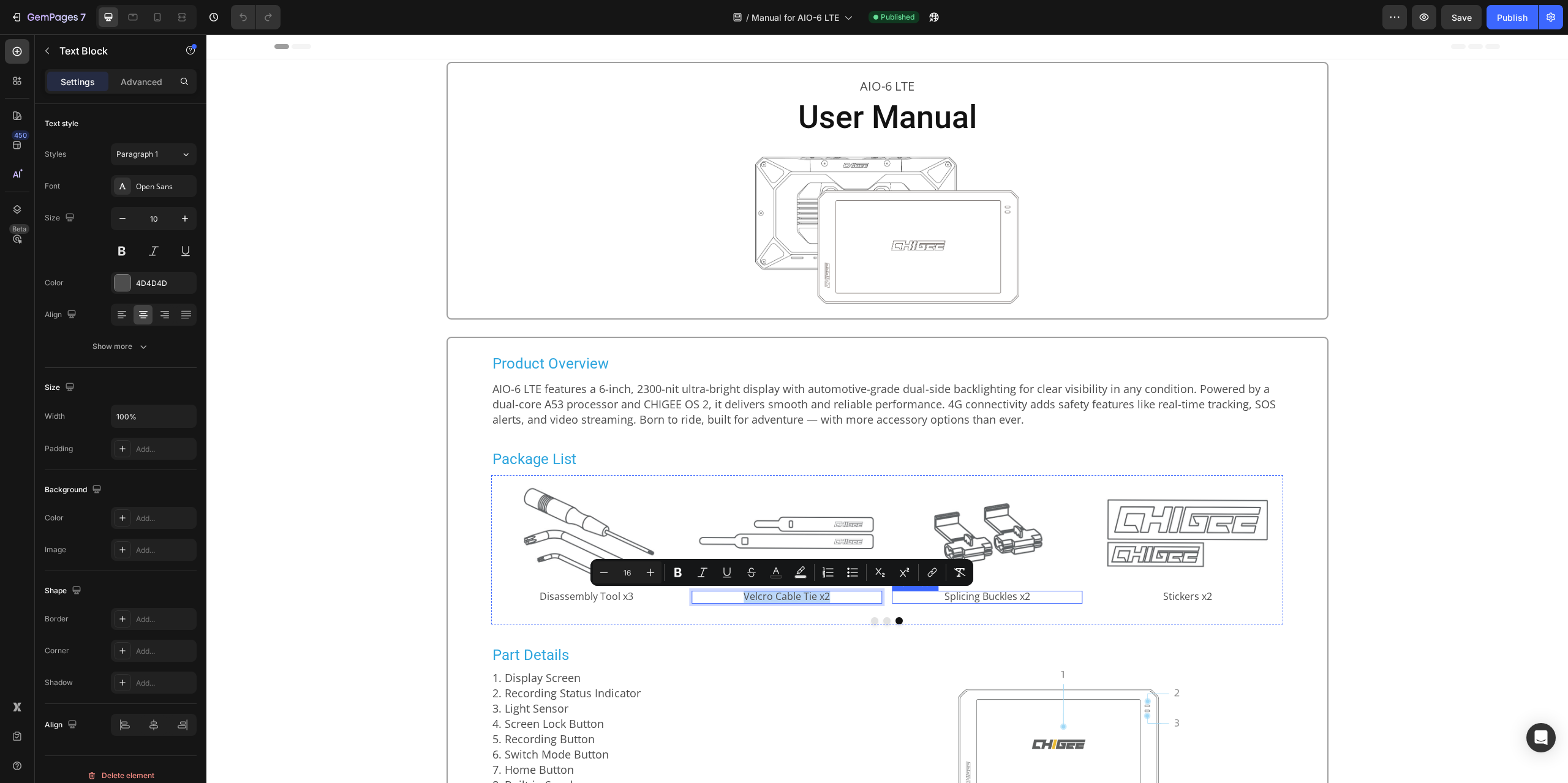
click at [1010, 603] on span "Splicing Buckles x2" at bounding box center [988, 596] width 86 height 13
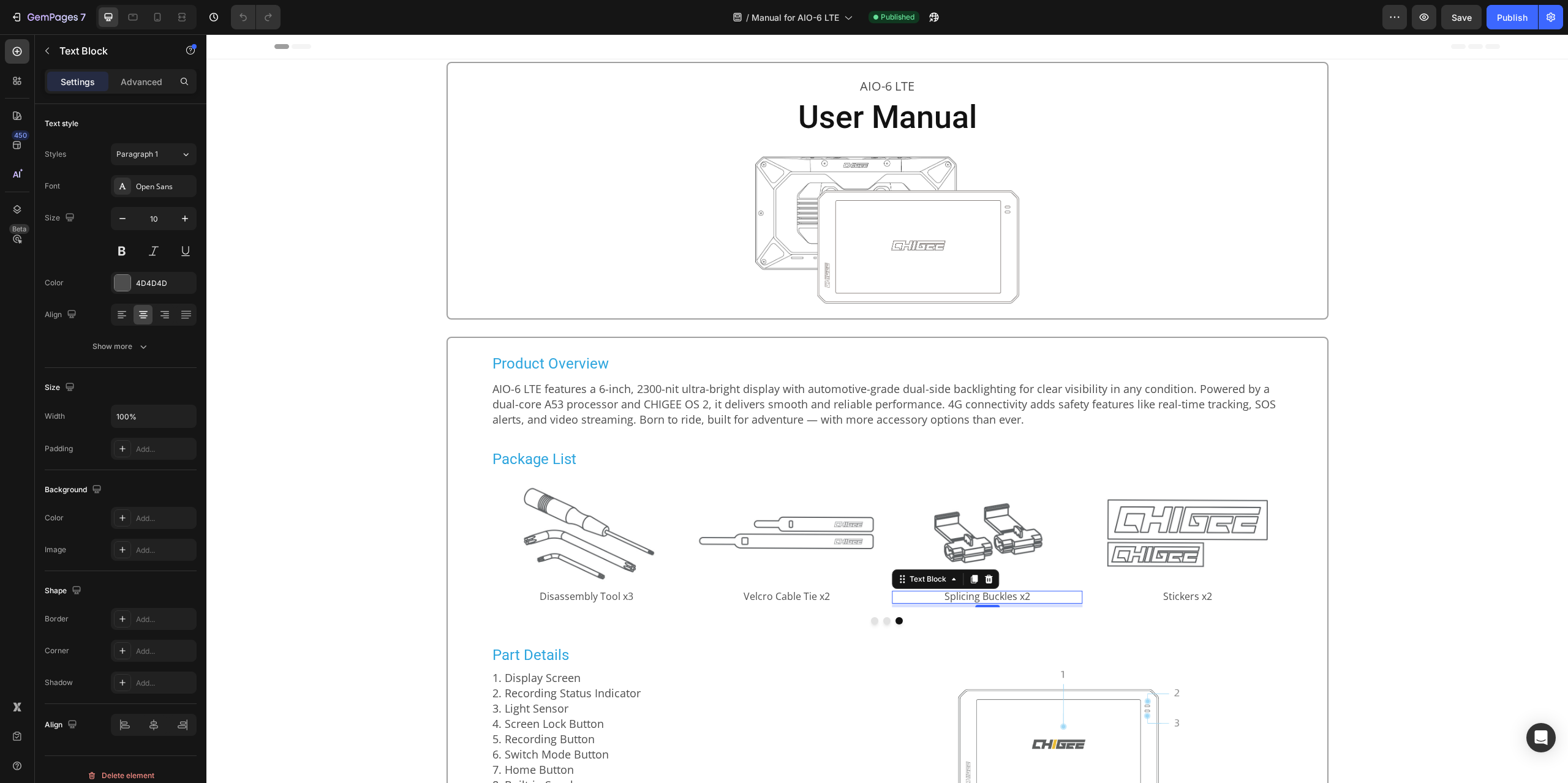
click at [1010, 603] on span "Splicing Buckles x2" at bounding box center [988, 596] width 86 height 13
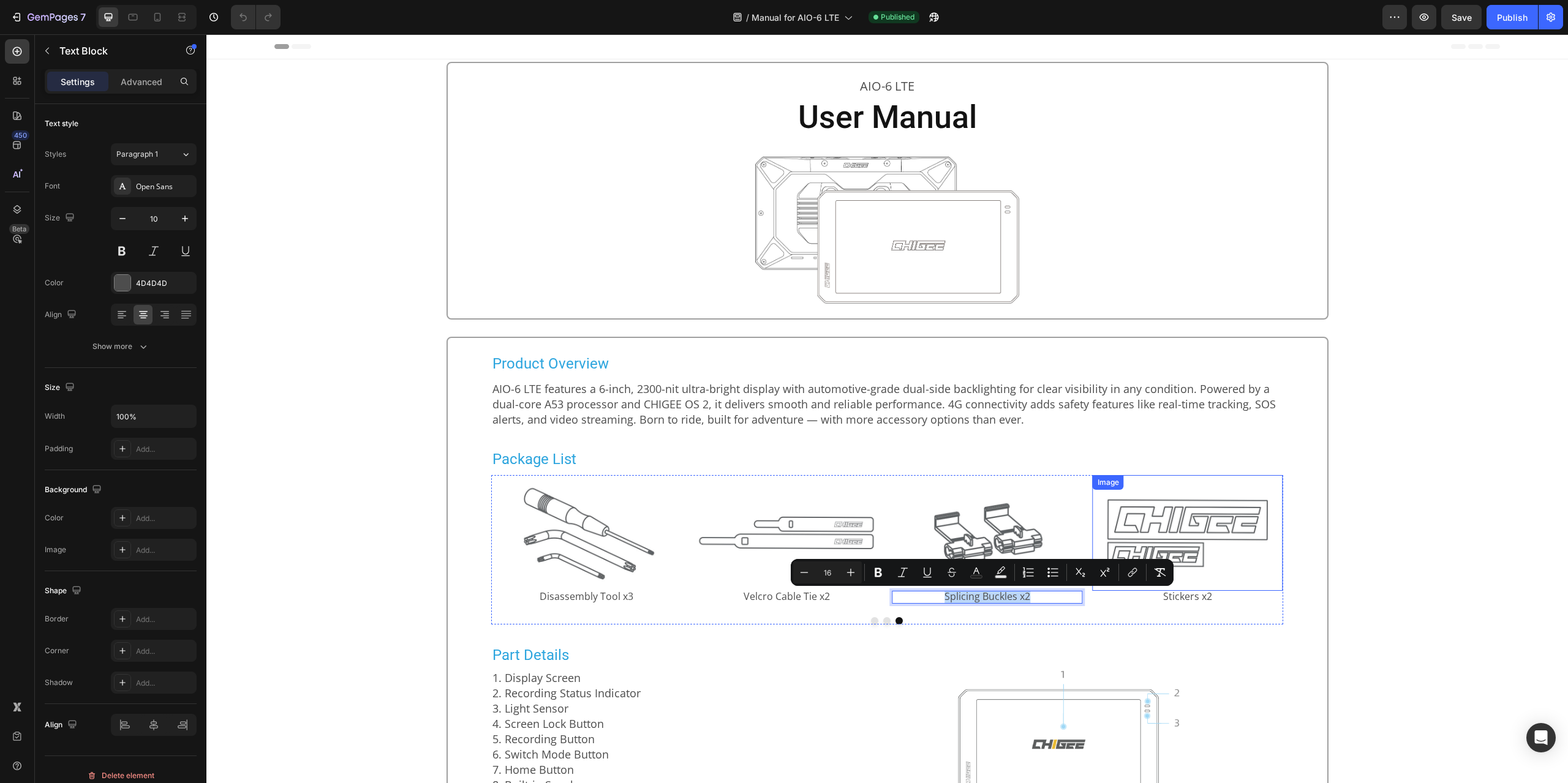
click at [1179, 596] on span "Stickers x2" at bounding box center [1187, 596] width 49 height 13
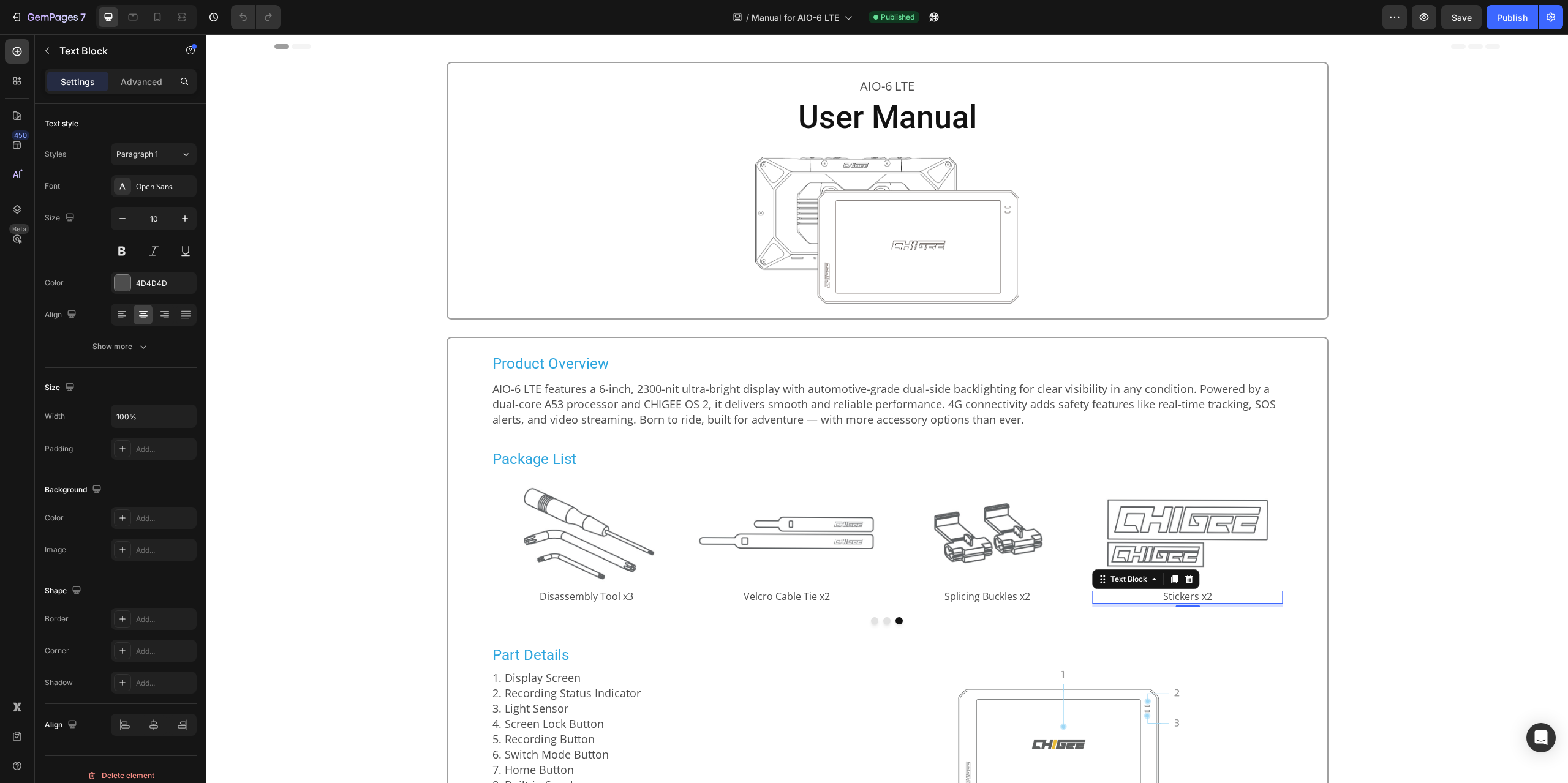
click at [1179, 596] on span "Stickers x2" at bounding box center [1187, 596] width 49 height 13
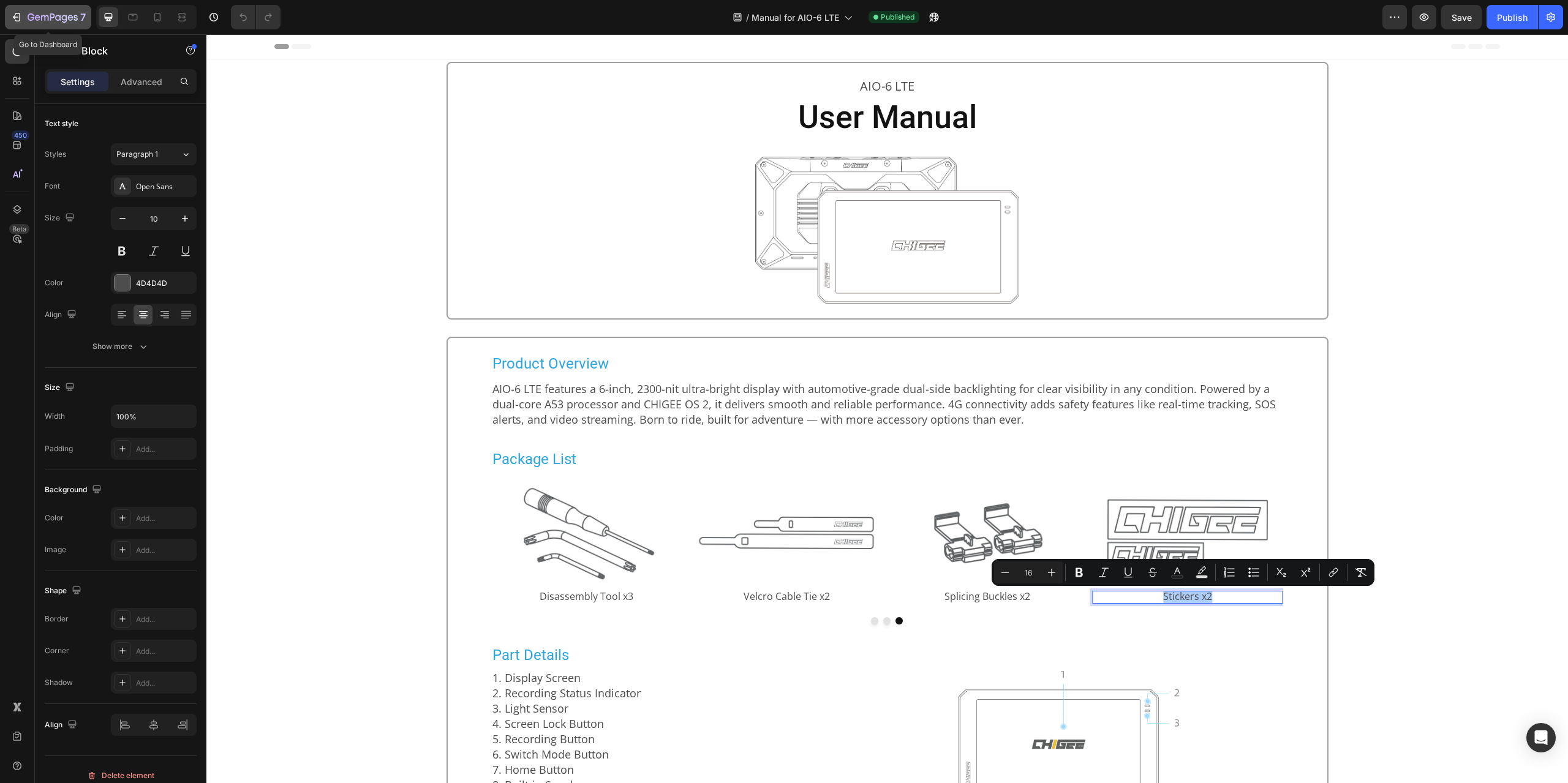
click at [27, 19] on div "7" at bounding box center [48, 17] width 76 height 15
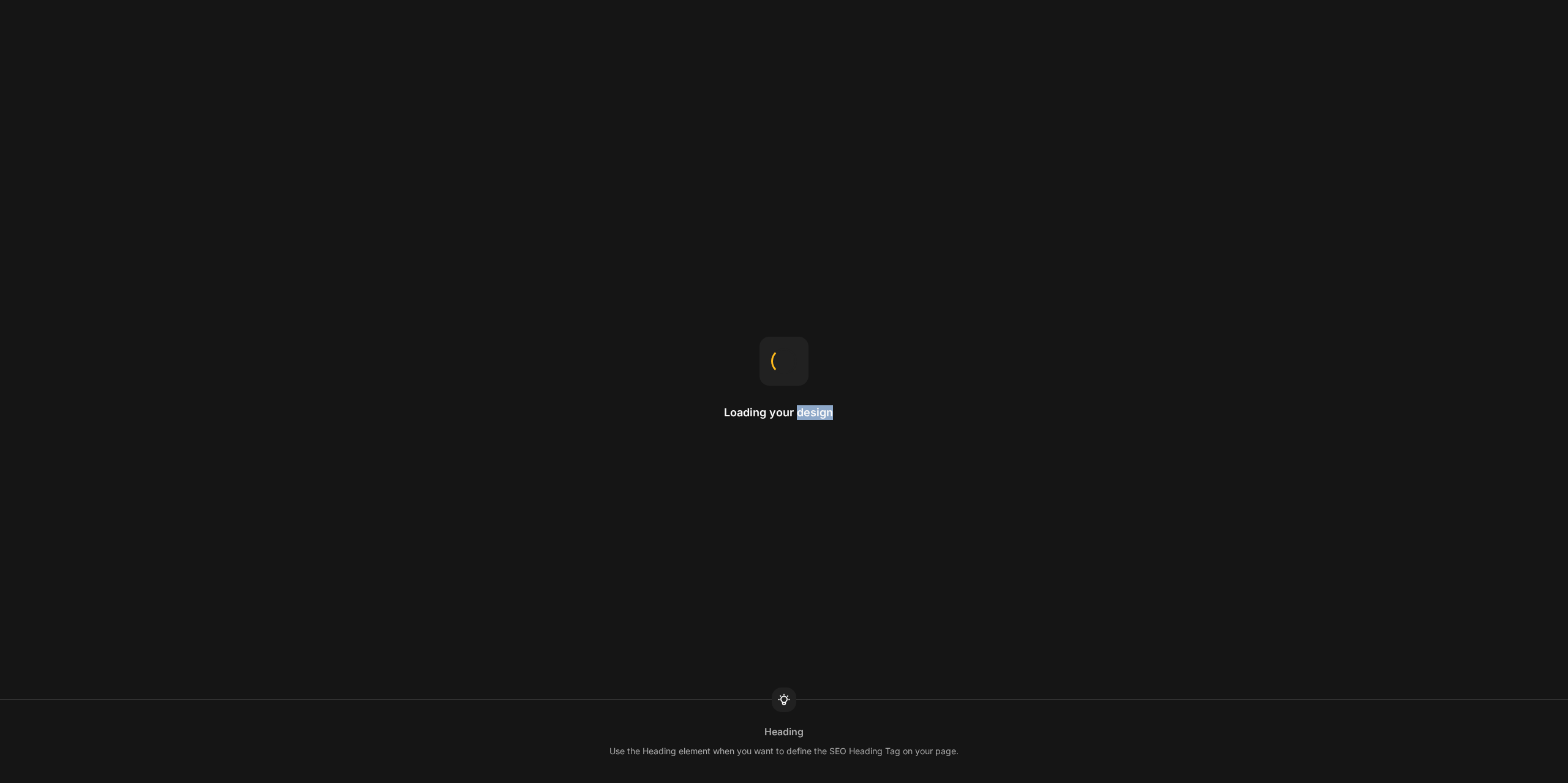
click at [822, 401] on div "Loading your design" at bounding box center [783, 392] width 120 height 110
click at [816, 416] on h2 "Loading your design" at bounding box center [783, 413] width 120 height 15
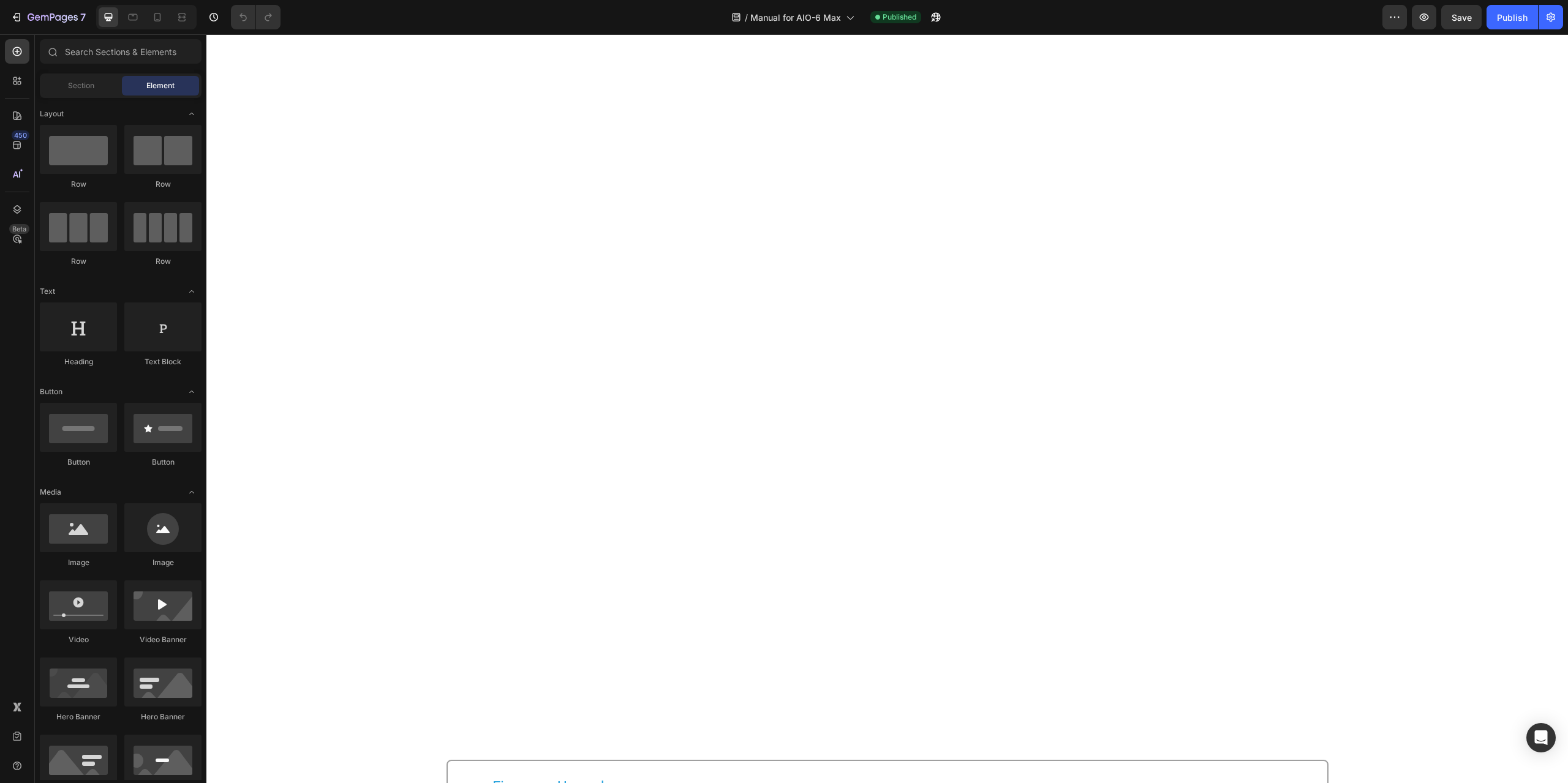
scroll to position [4270, 0]
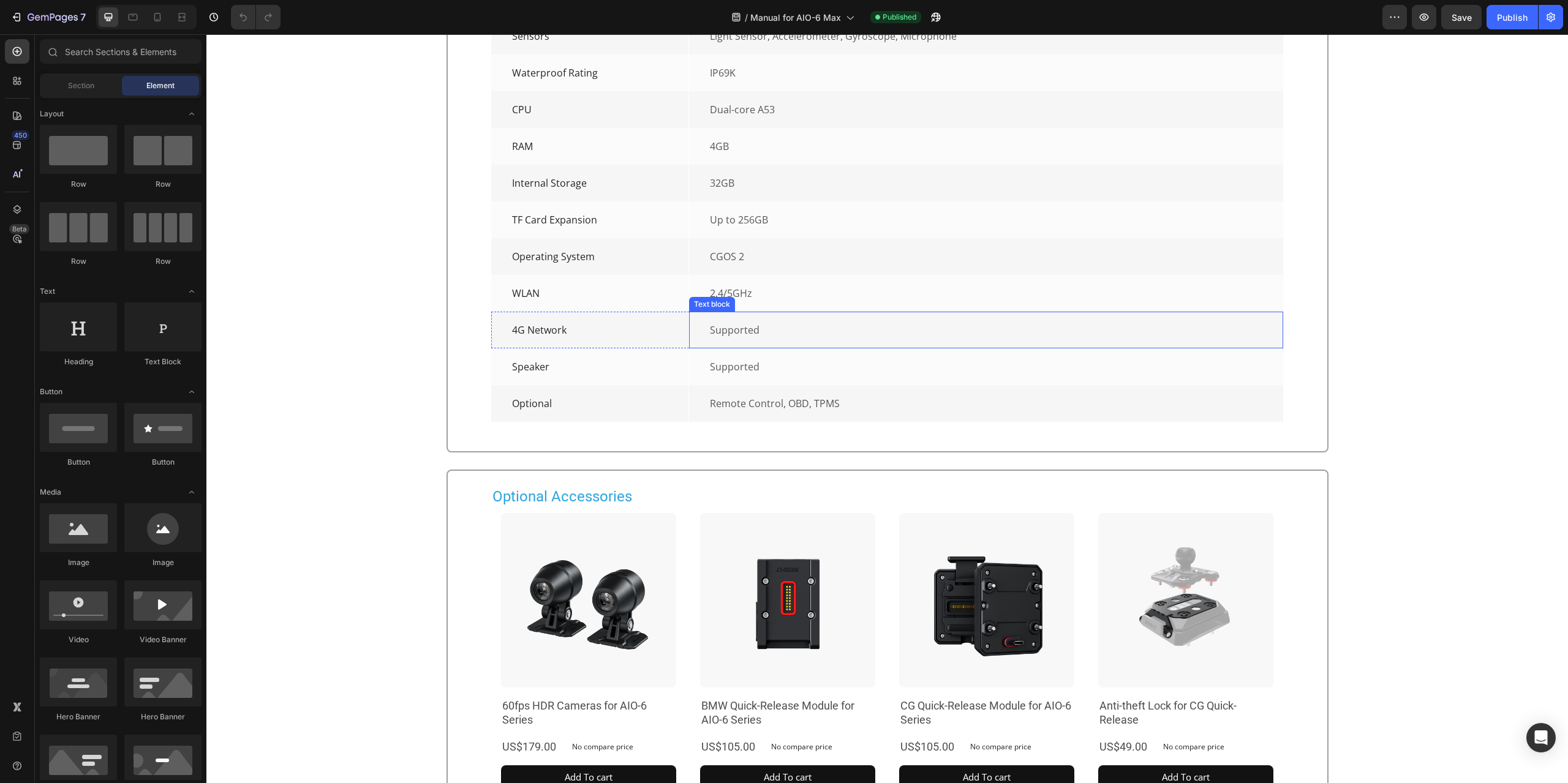
click at [842, 385] on div "Supported Text block" at bounding box center [986, 367] width 594 height 37
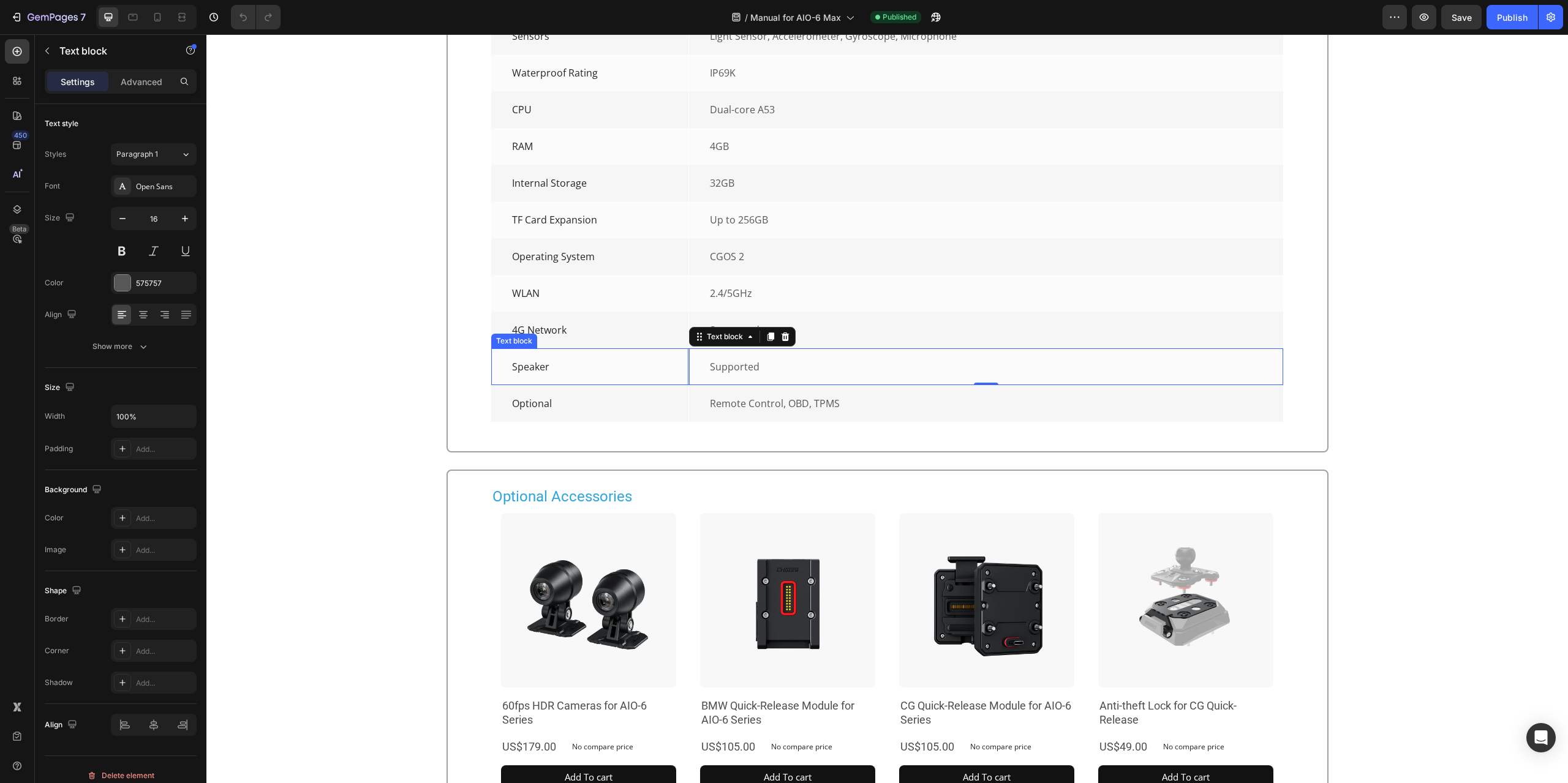
click at [619, 385] on div "Speaker Text block" at bounding box center [591, 367] width 198 height 37
click at [672, 349] on div "4G Network Text block" at bounding box center [591, 330] width 198 height 37
click at [682, 349] on div "4G Network Text block 0" at bounding box center [591, 330] width 198 height 37
click at [689, 349] on div "Supported Text block" at bounding box center [986, 330] width 594 height 37
click at [682, 349] on div "4G Network Text block" at bounding box center [591, 330] width 198 height 37
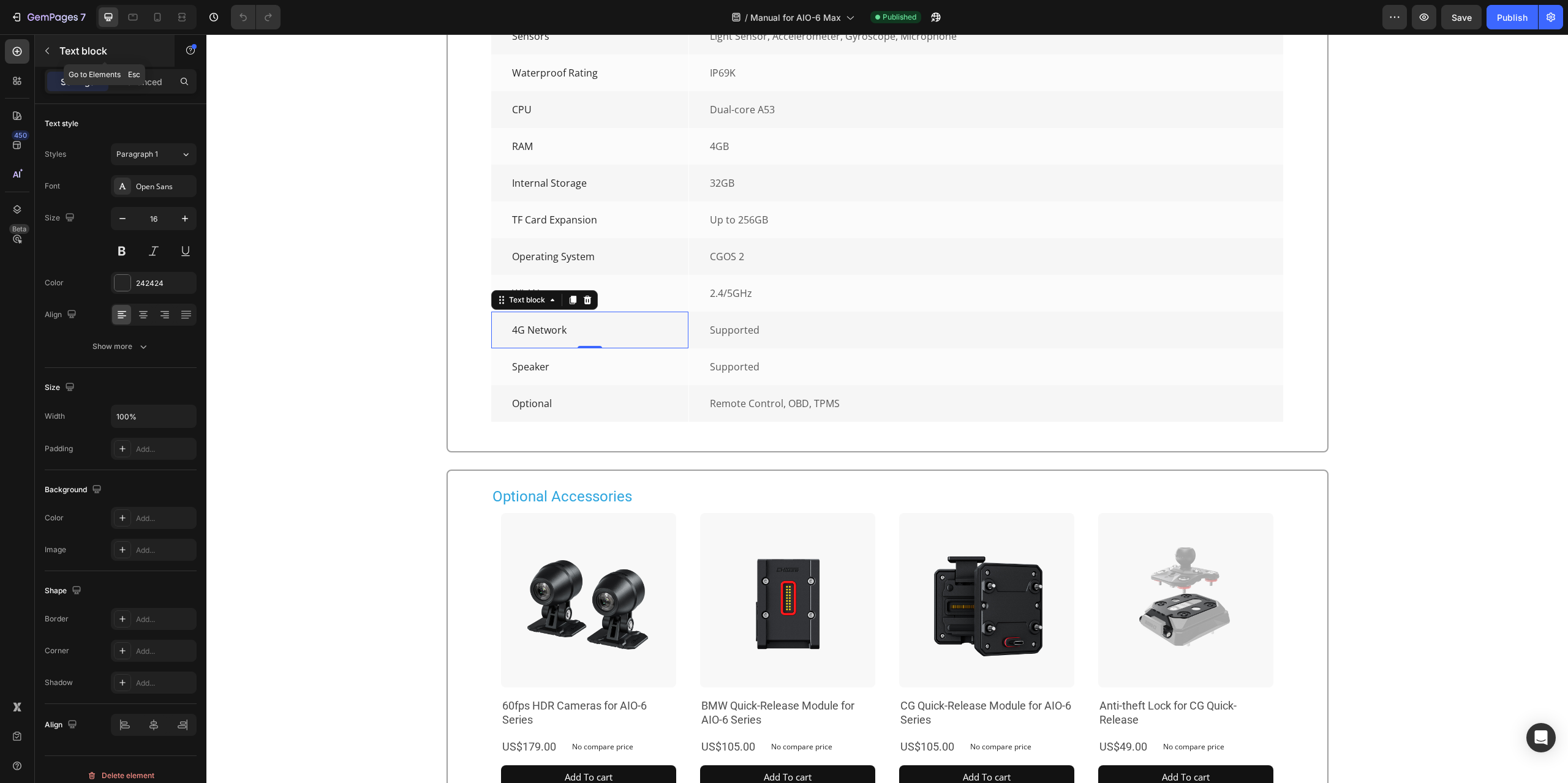
click at [62, 56] on p "Text block" at bounding box center [112, 51] width 104 height 15
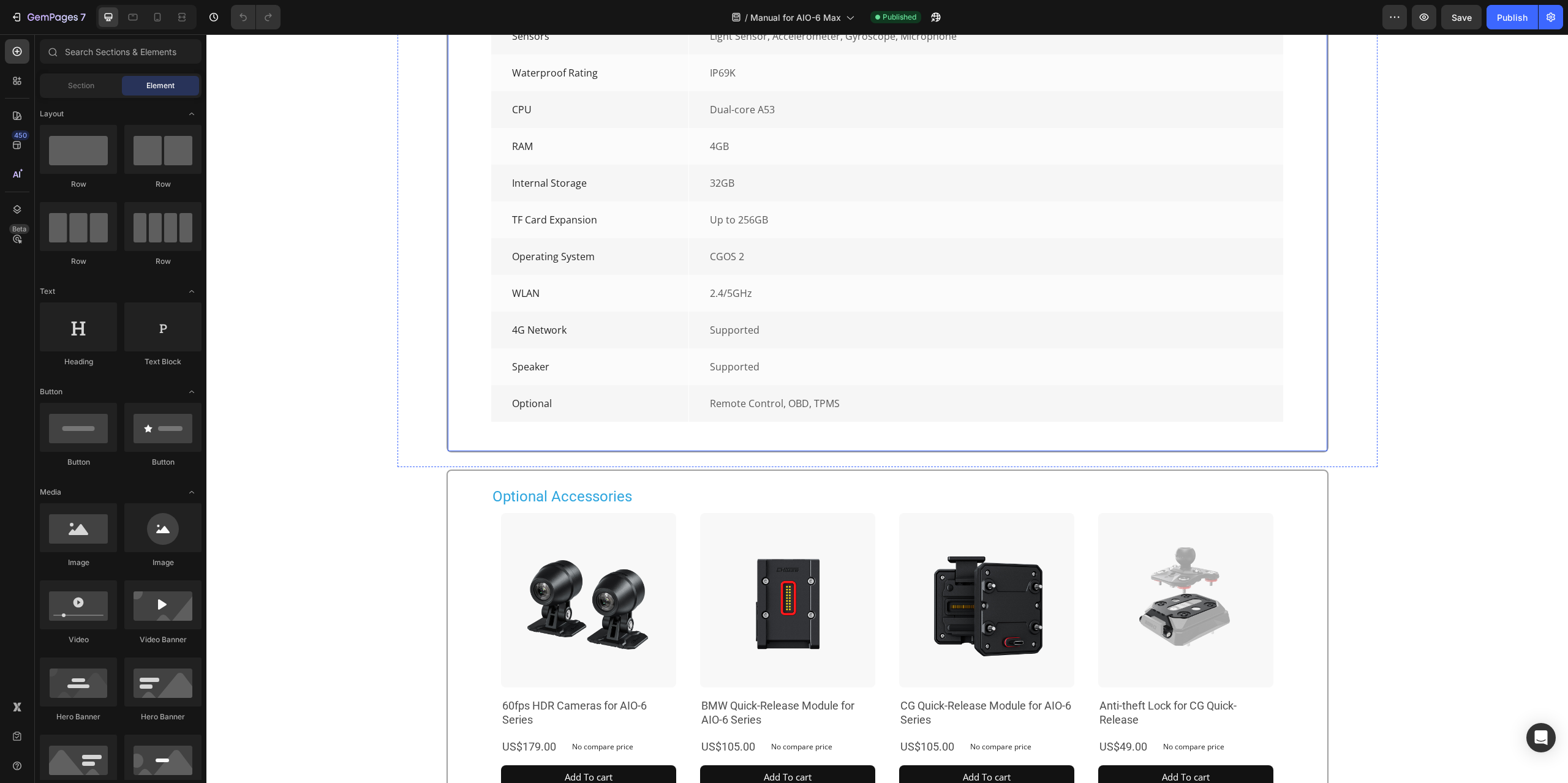
click at [480, 452] on div "Parameters Heading Row Dimensions Text block 161 x 90.5 x 22 mm Text block Row …" at bounding box center [888, 104] width 880 height 696
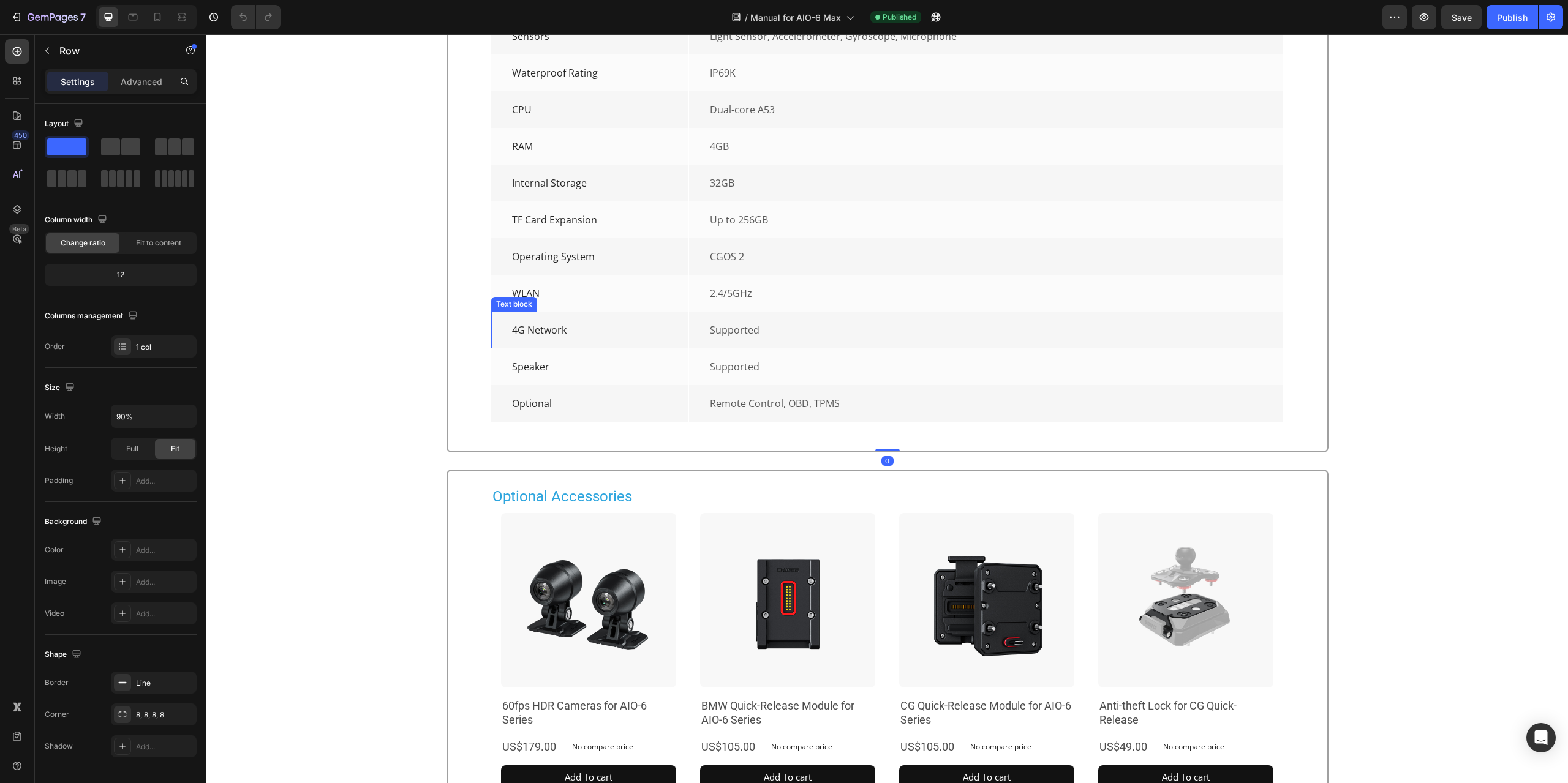
click at [491, 349] on div "4G Network Text block" at bounding box center [591, 330] width 198 height 37
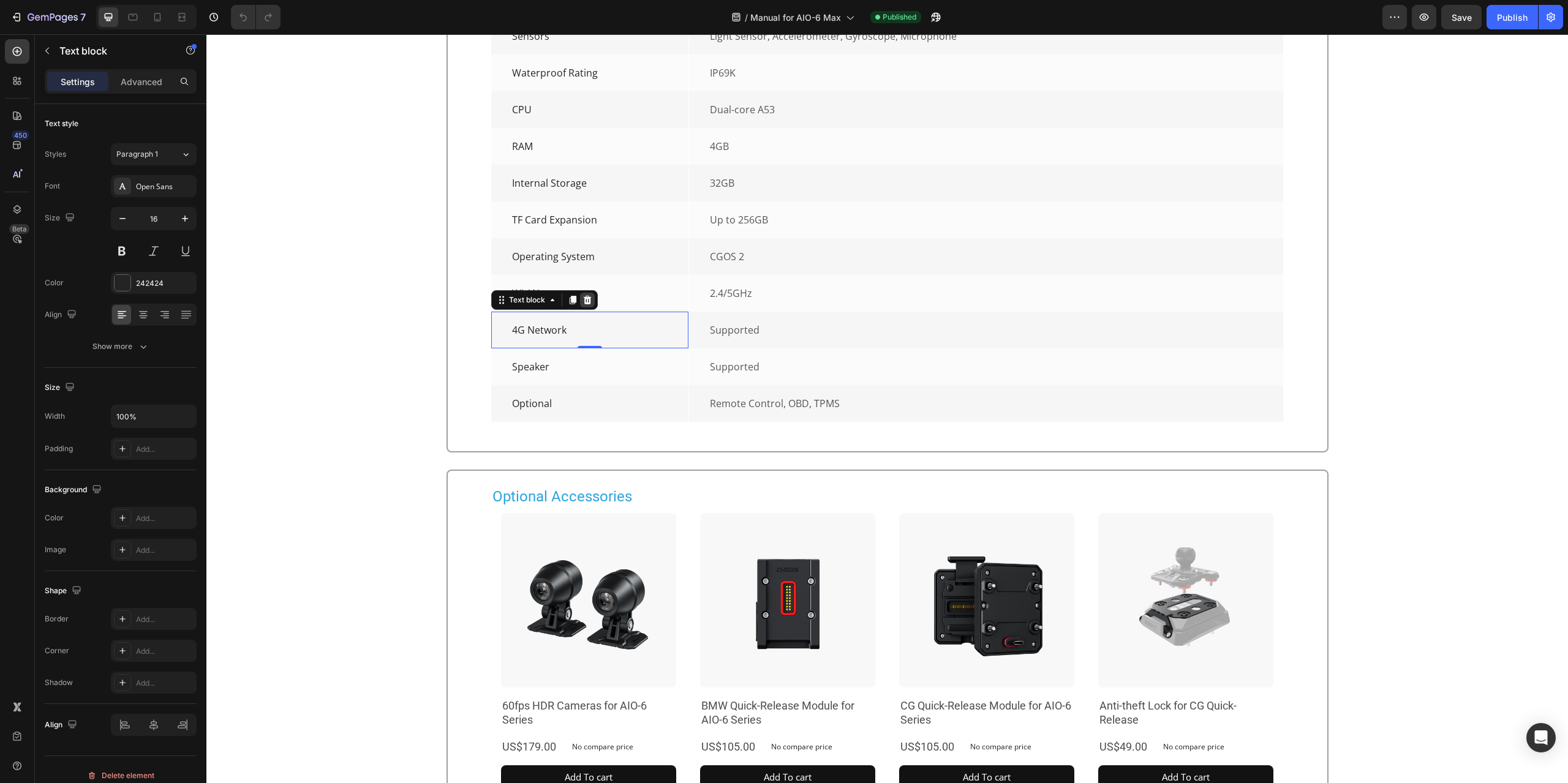
click at [589, 307] on div at bounding box center [587, 300] width 15 height 15
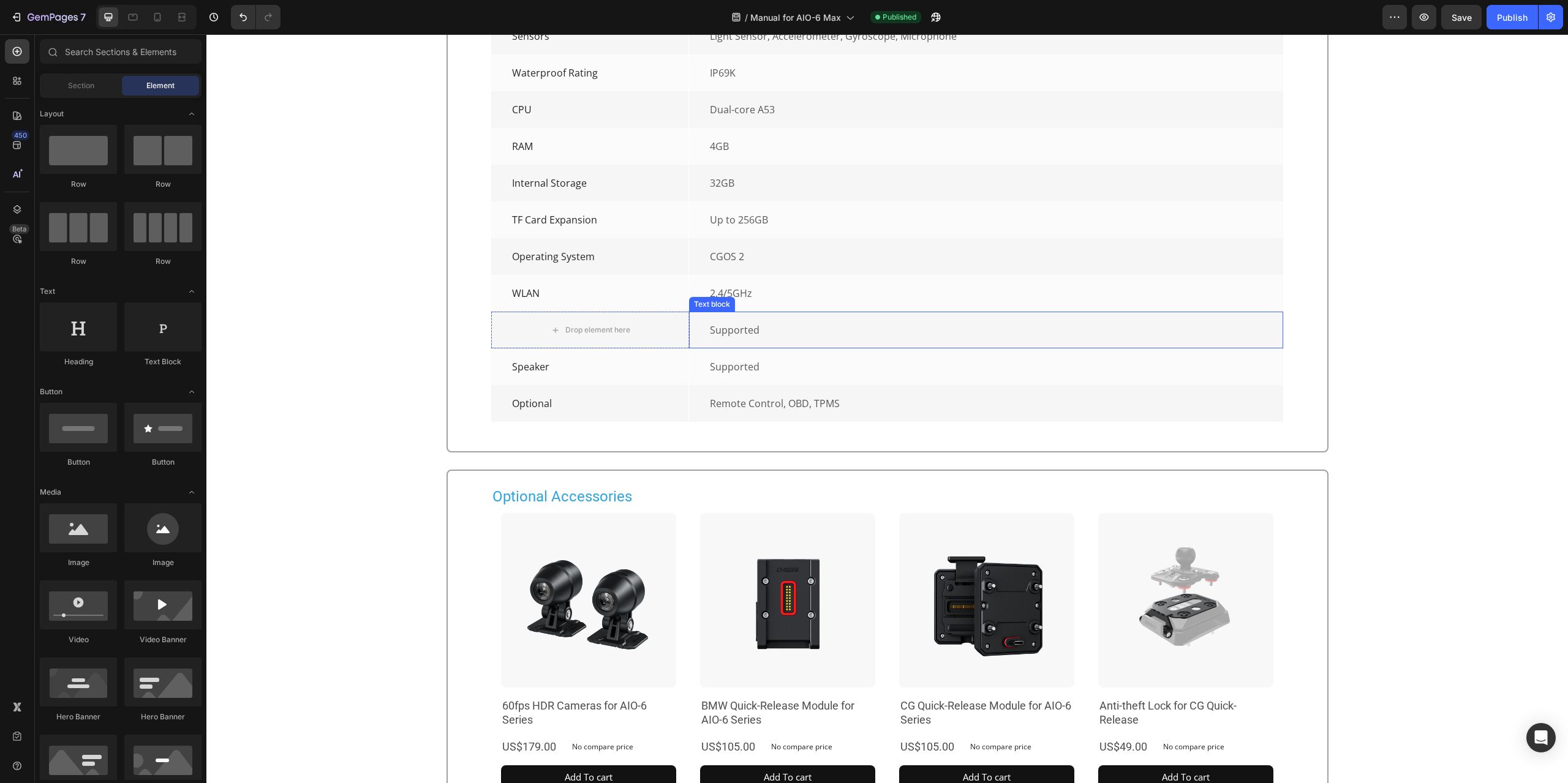
click at [735, 337] on p "Supported" at bounding box center [986, 330] width 552 height 15
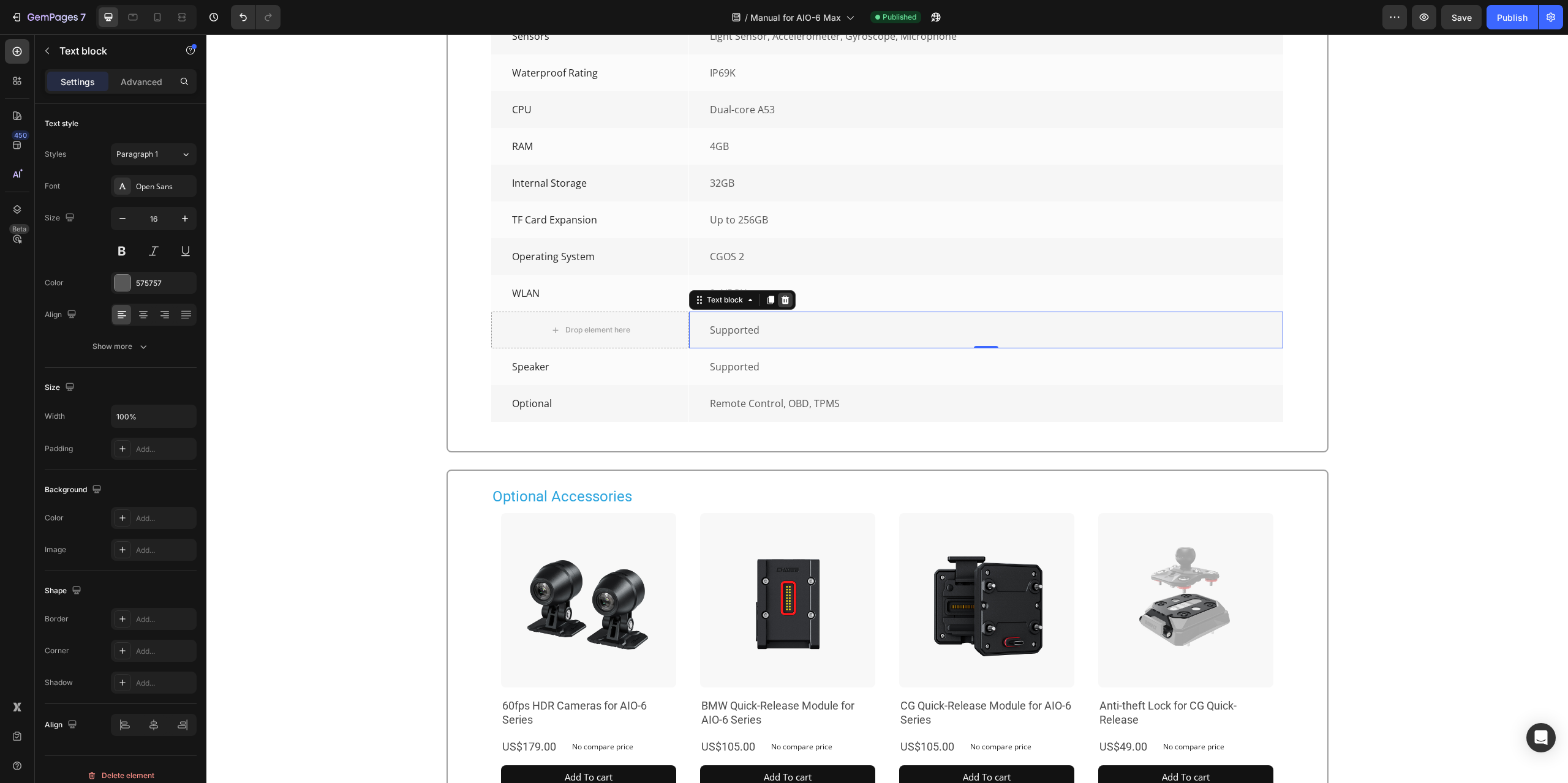
click at [781, 305] on icon at bounding box center [785, 300] width 10 height 10
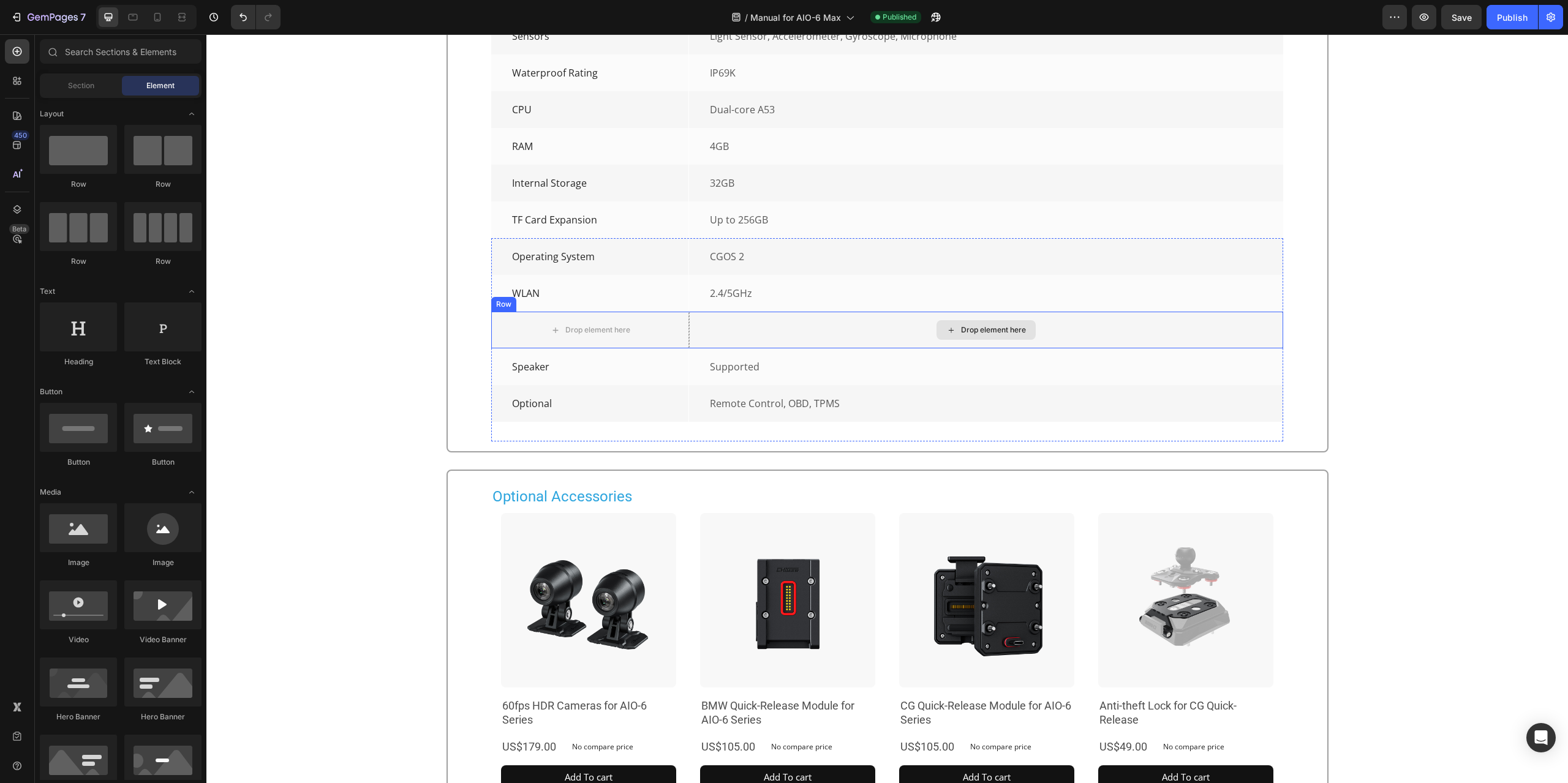
click at [692, 349] on div "Drop element here" at bounding box center [986, 330] width 594 height 37
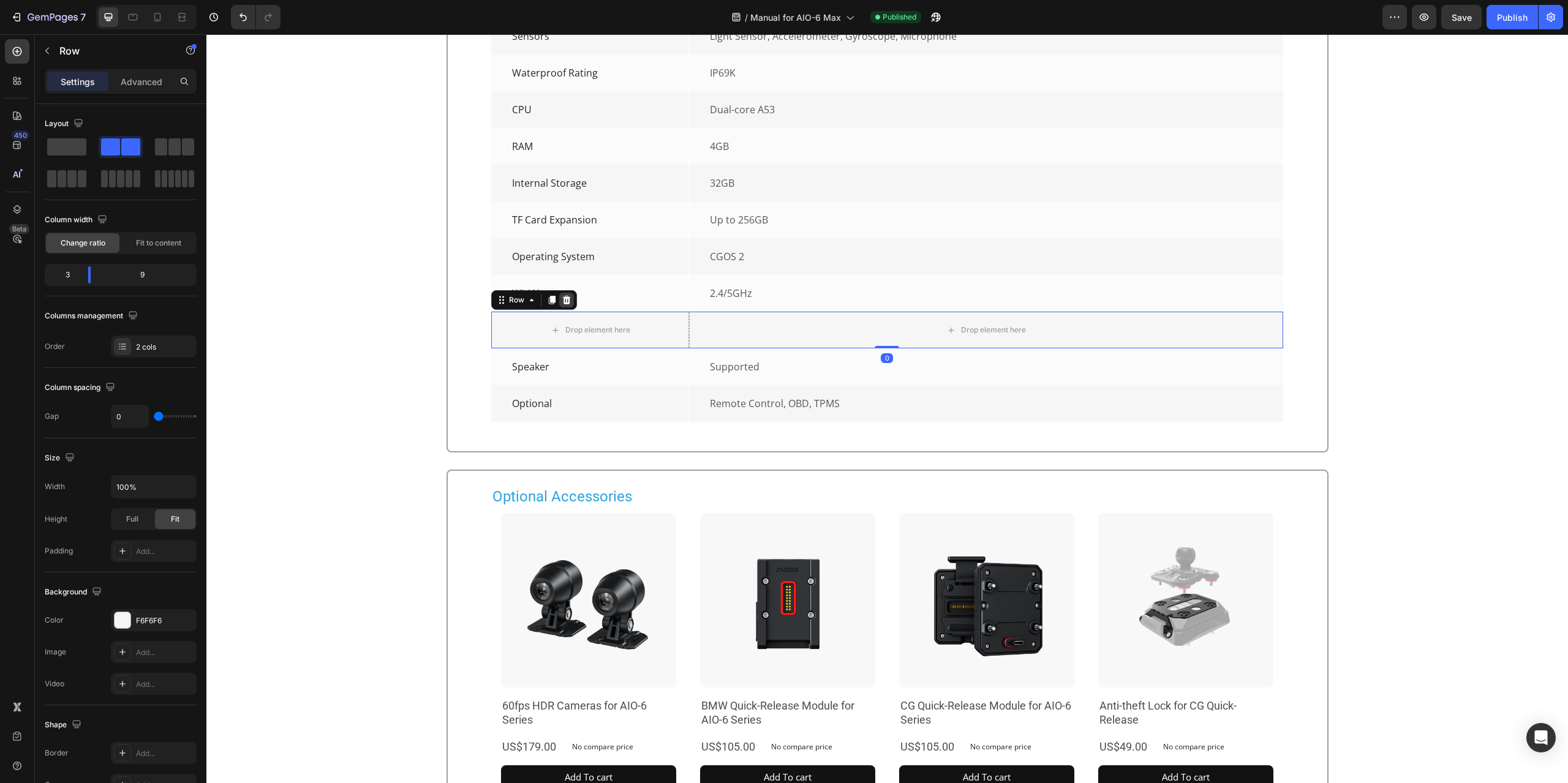
click at [563, 304] on icon at bounding box center [567, 300] width 8 height 9
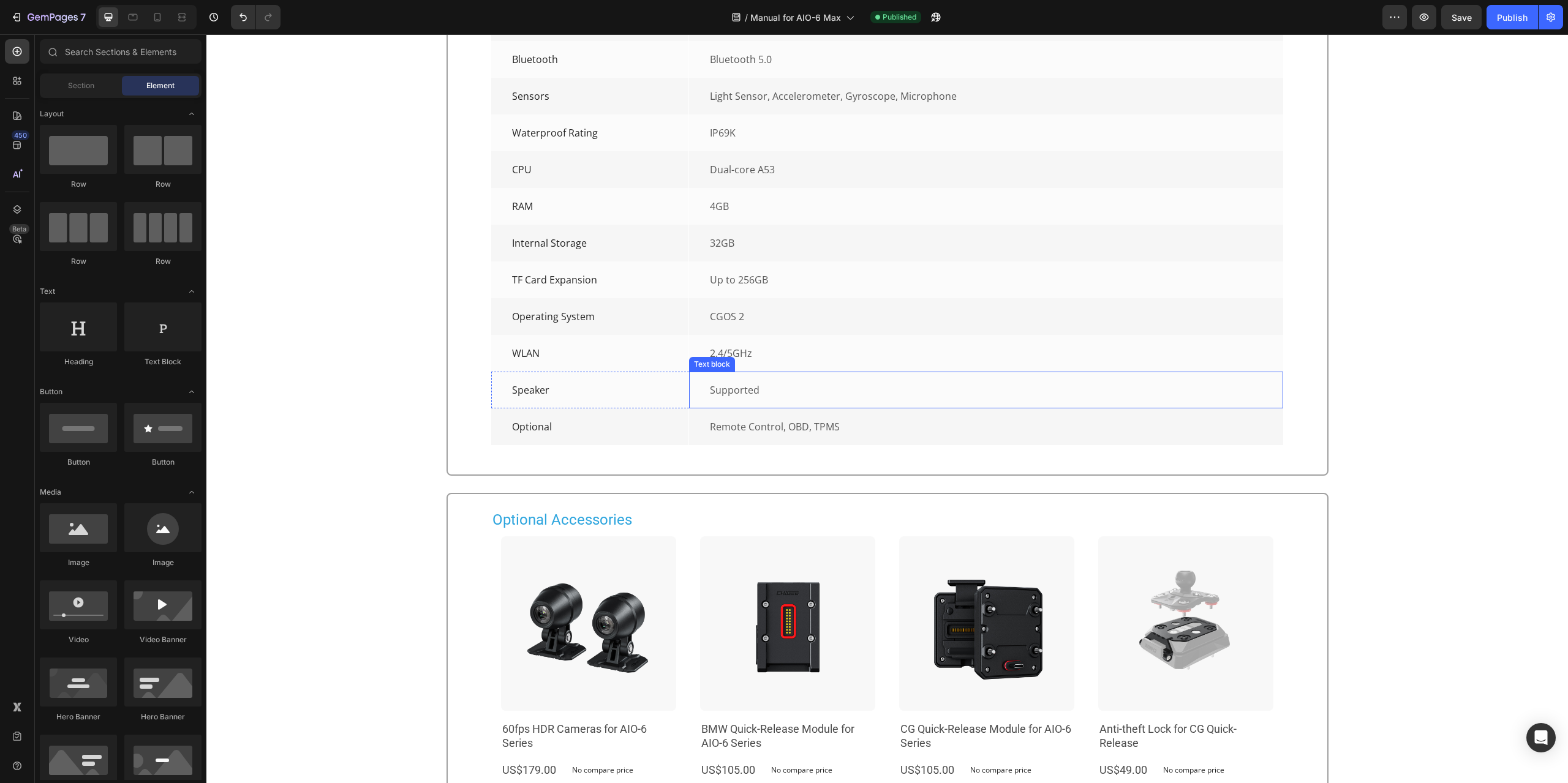
scroll to position [4208, 0]
click at [1516, 18] on div "Publish" at bounding box center [1512, 17] width 31 height 13
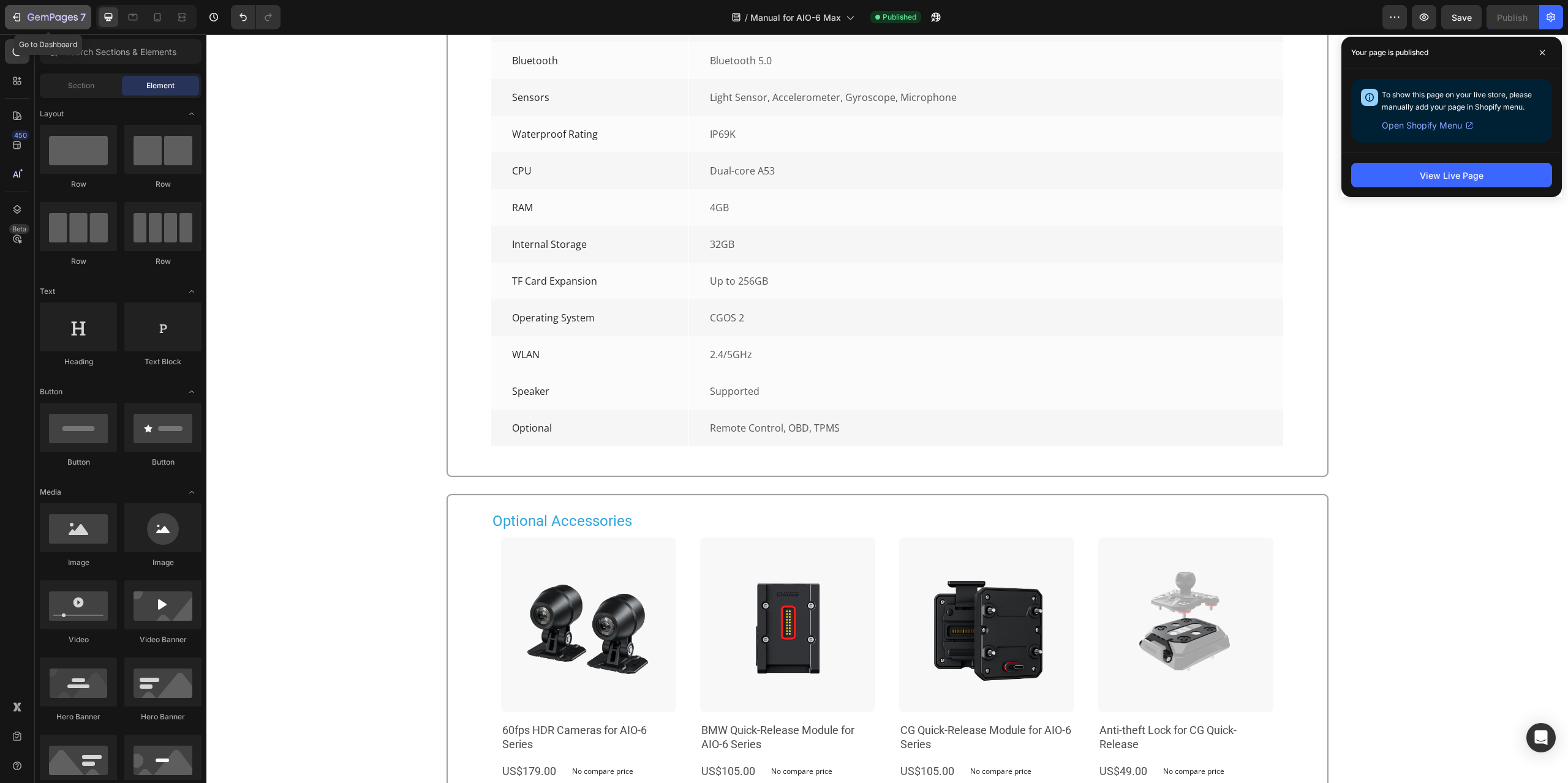
click at [40, 25] on button "7" at bounding box center [48, 17] width 86 height 25
